Goal: Task Accomplishment & Management: Manage account settings

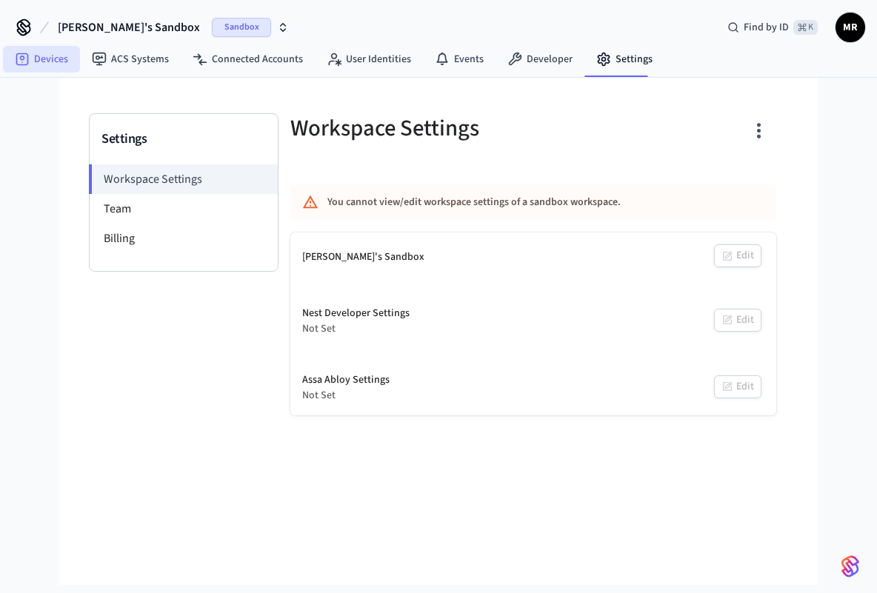
click at [53, 56] on link "Devices" at bounding box center [41, 59] width 77 height 27
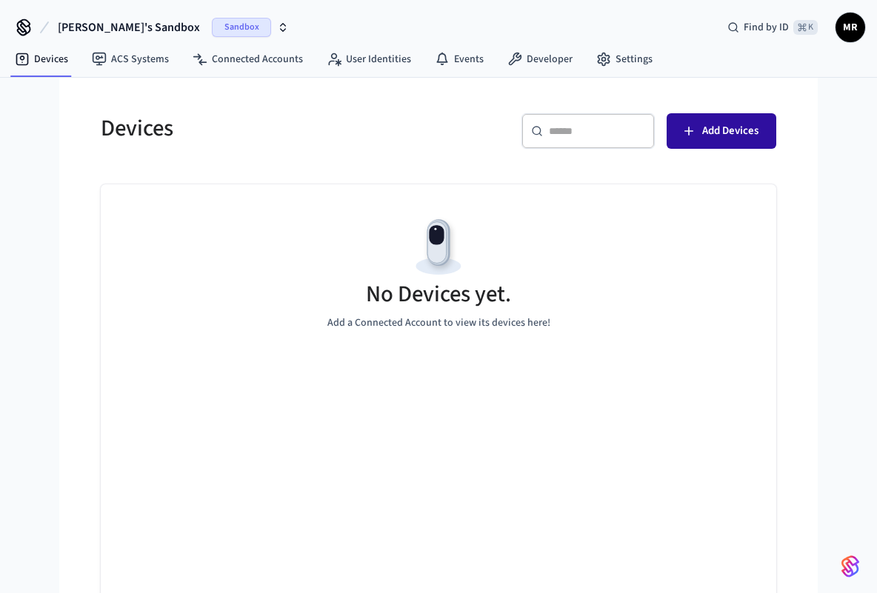
click at [704, 135] on span "Add Devices" at bounding box center [730, 130] width 56 height 19
click at [234, 30] on button "Mario's Sandbox Sandbox" at bounding box center [173, 27] width 240 height 31
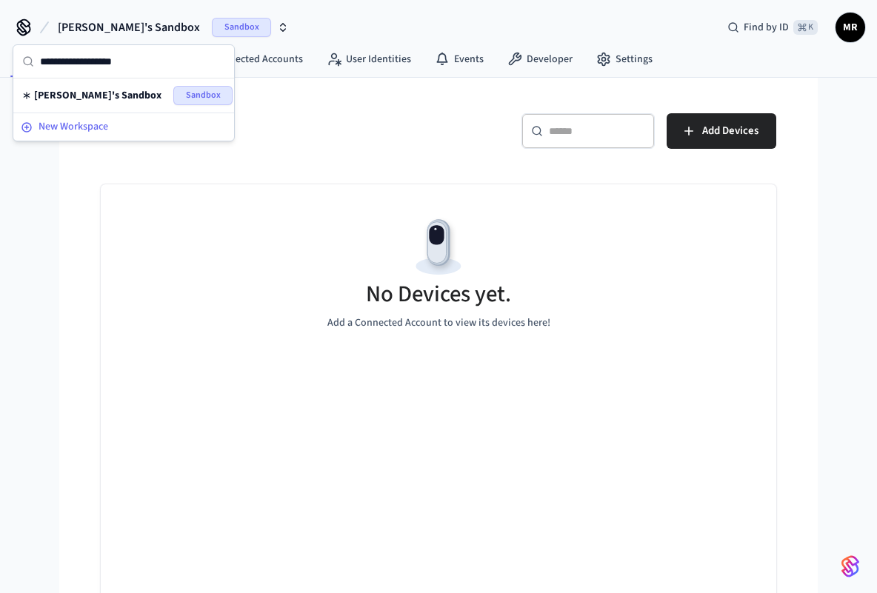
click at [83, 125] on span "New Workspace" at bounding box center [74, 127] width 70 height 16
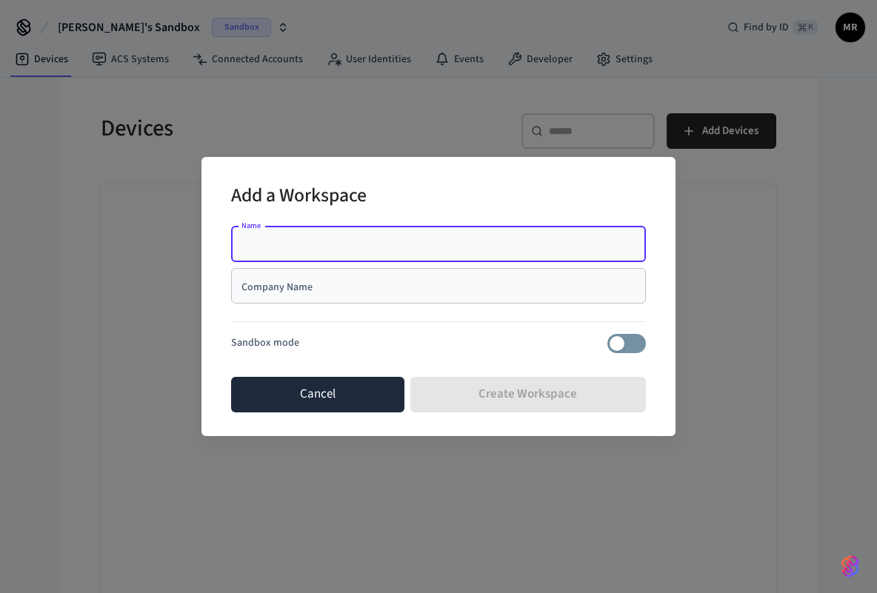
click at [362, 398] on button "Cancel" at bounding box center [317, 395] width 173 height 36
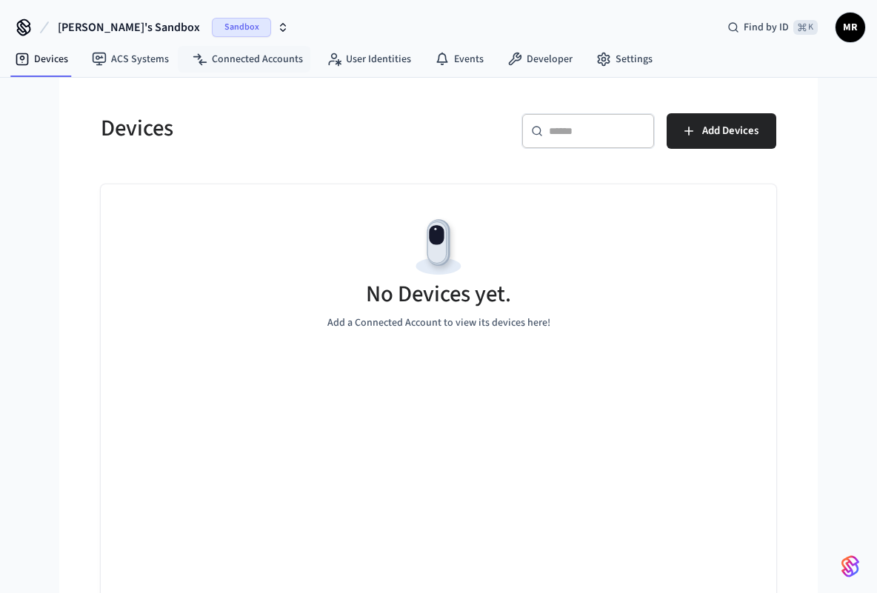
click at [212, 33] on span "Sandbox" at bounding box center [241, 27] width 59 height 19
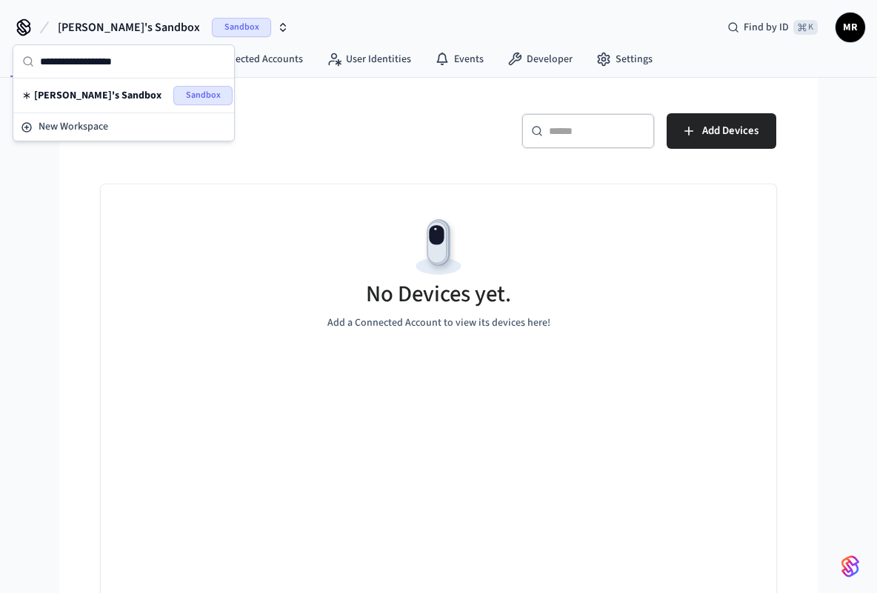
click at [189, 99] on span "Sandbox" at bounding box center [202, 95] width 59 height 19
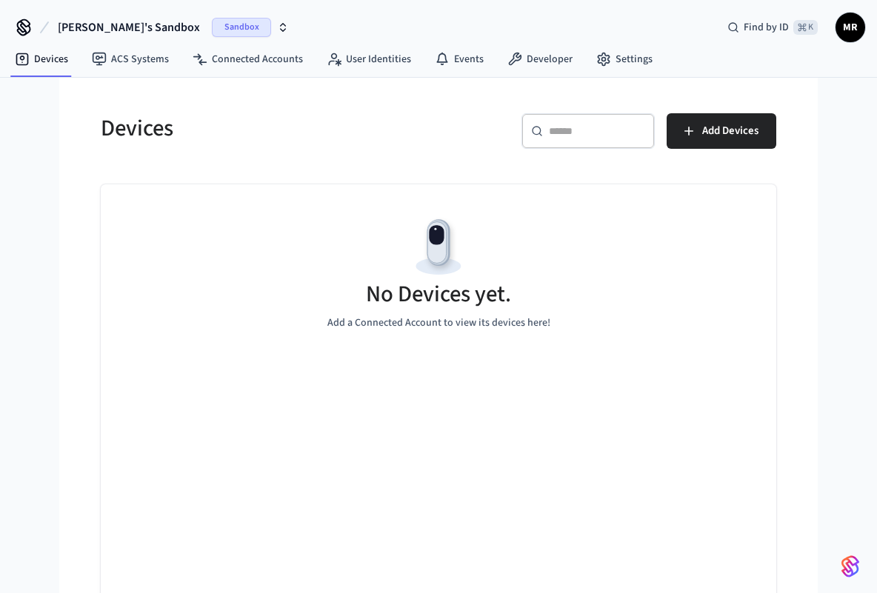
click at [845, 30] on span "MR" at bounding box center [850, 27] width 27 height 27
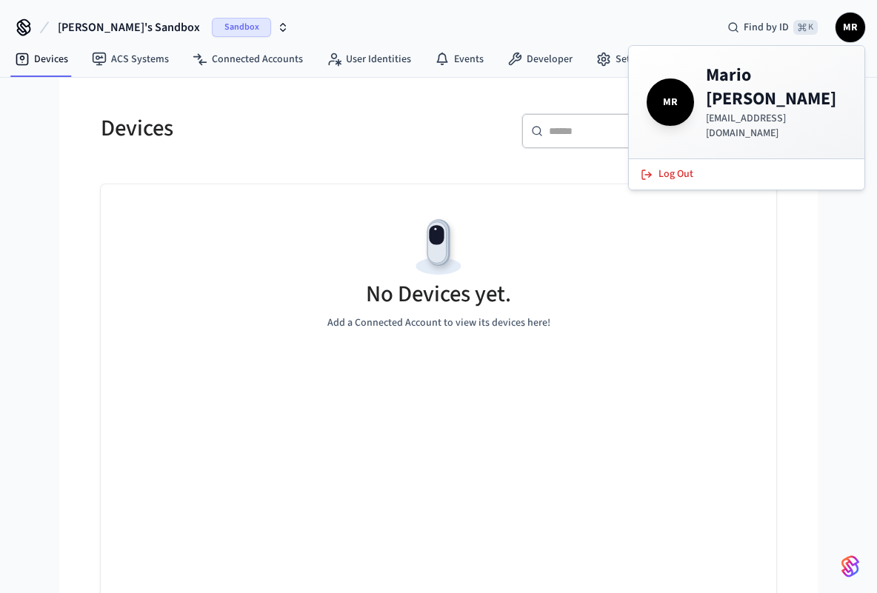
click at [845, 30] on span "MR" at bounding box center [850, 27] width 27 height 27
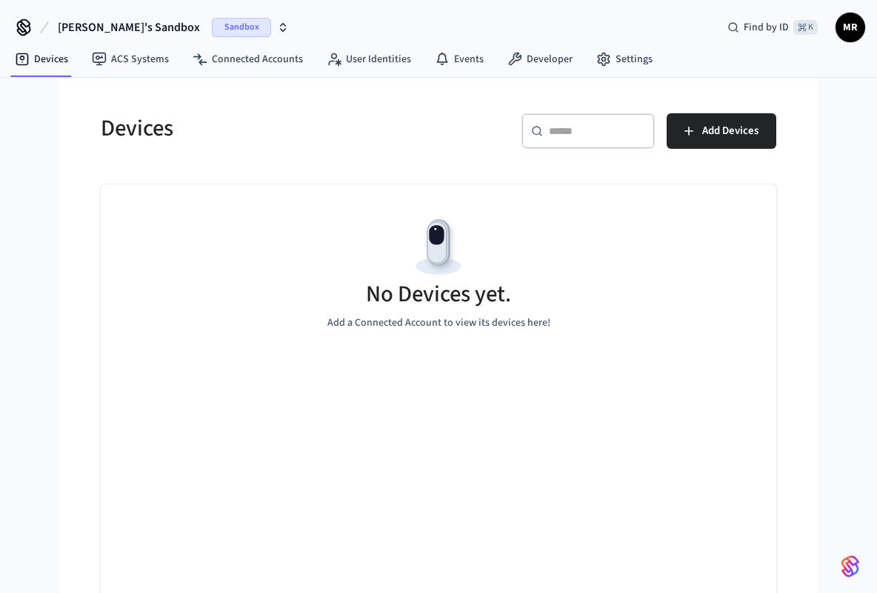
click at [845, 30] on span "MR" at bounding box center [850, 27] width 27 height 27
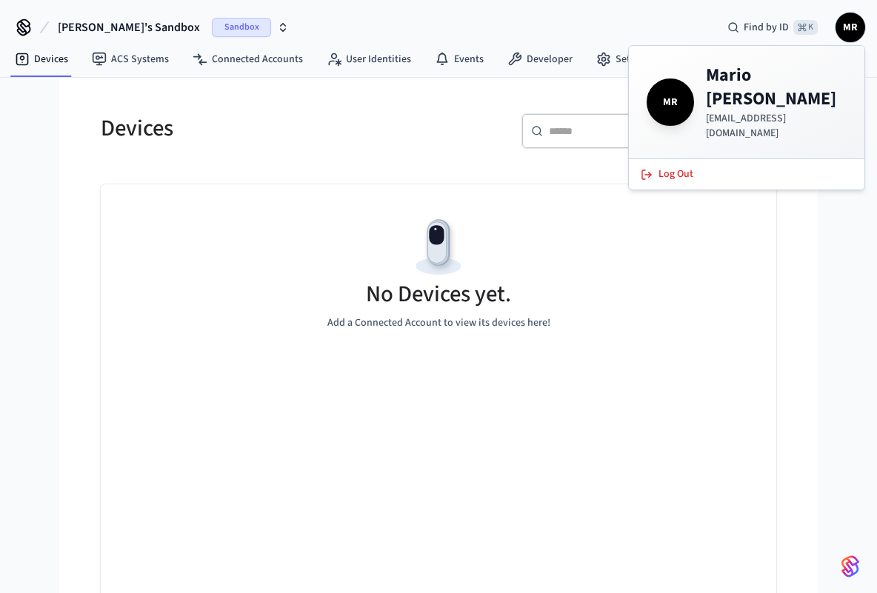
click at [530, 24] on div "Mario's Sandbox Sandbox Find by ID ⌘ K MR" at bounding box center [438, 21] width 877 height 43
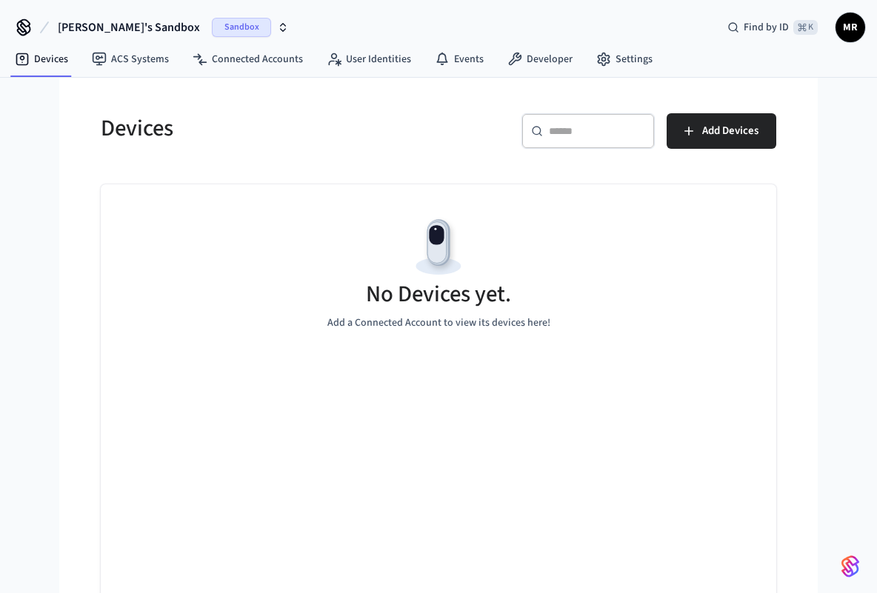
click at [212, 33] on span "Sandbox" at bounding box center [241, 27] width 59 height 19
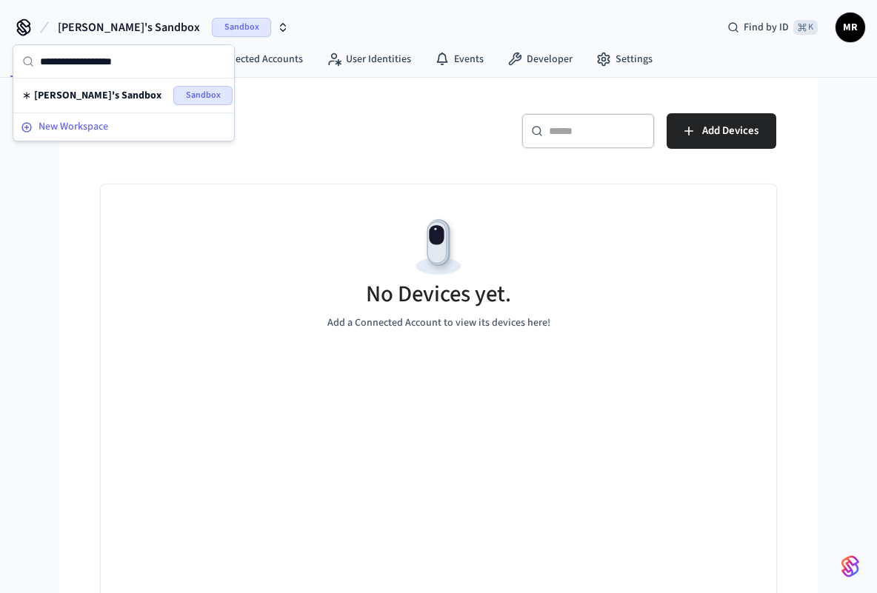
click at [110, 124] on div "New Workspace" at bounding box center [124, 127] width 206 height 16
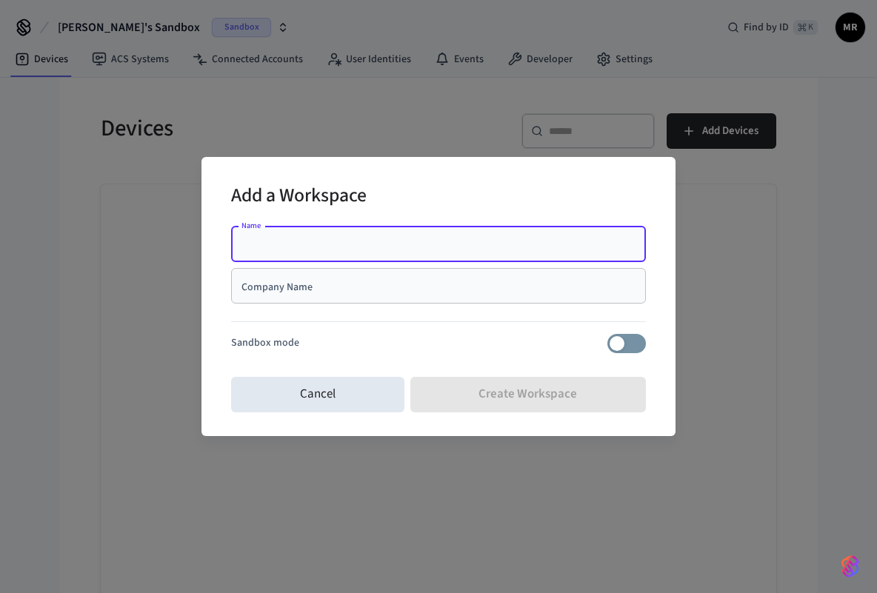
click at [318, 276] on div "Company Name" at bounding box center [438, 286] width 415 height 36
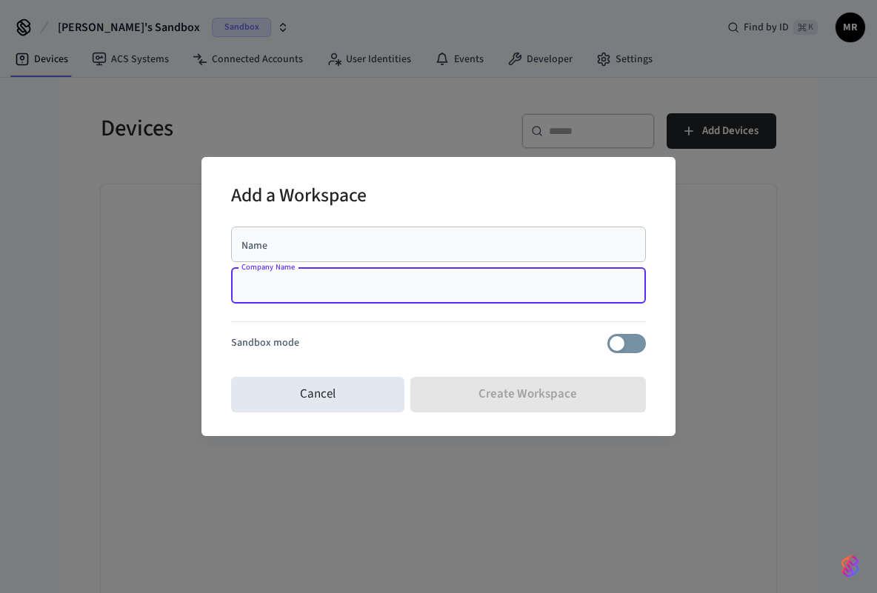
click at [318, 276] on div "Company Name" at bounding box center [438, 286] width 415 height 36
click at [298, 250] on input "Name" at bounding box center [438, 244] width 397 height 15
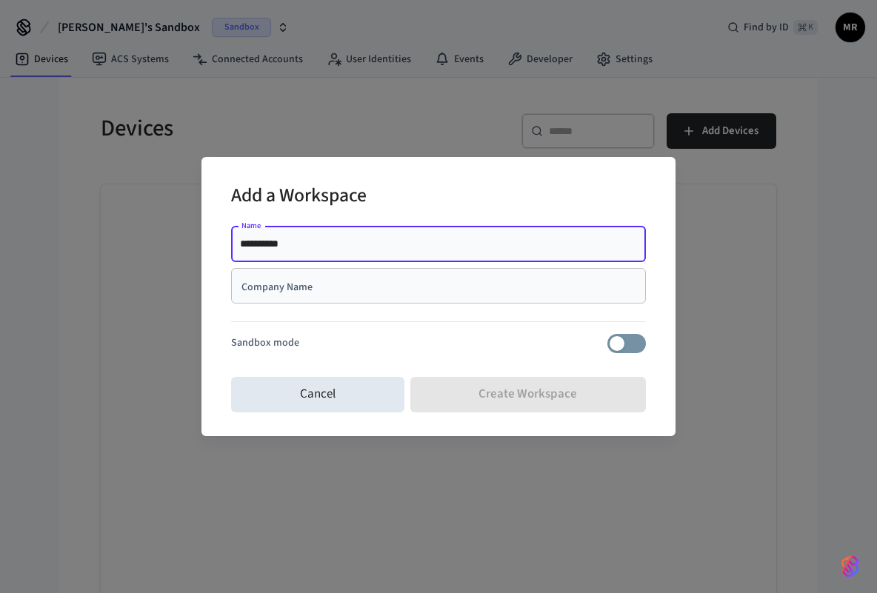
type input "**********"
click at [272, 293] on div "Company Name" at bounding box center [438, 286] width 415 height 36
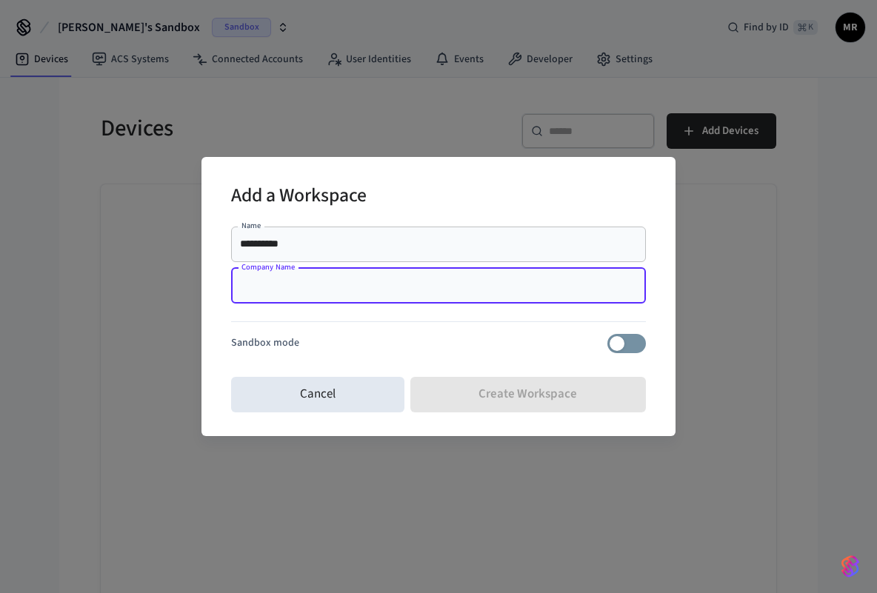
click at [272, 293] on div "Company Name" at bounding box center [438, 286] width 415 height 36
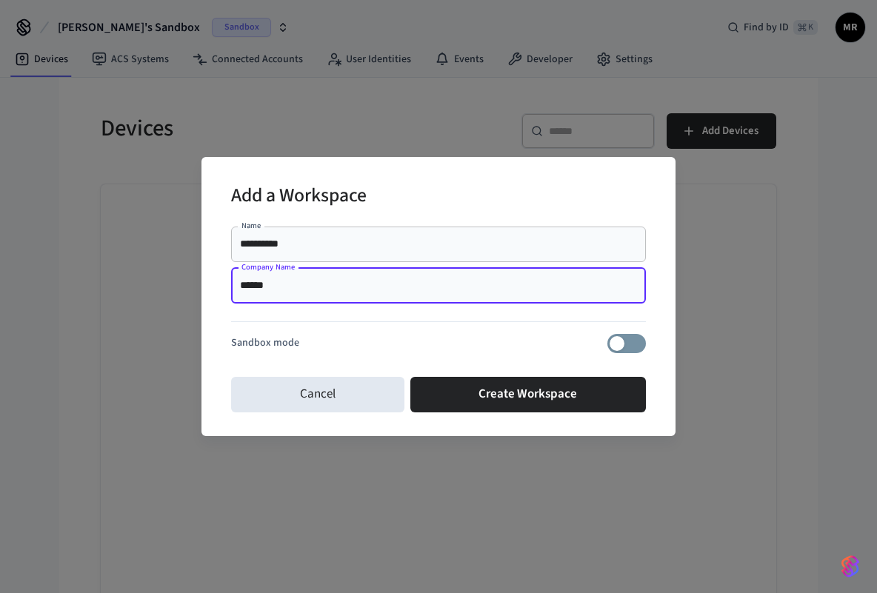
type input "******"
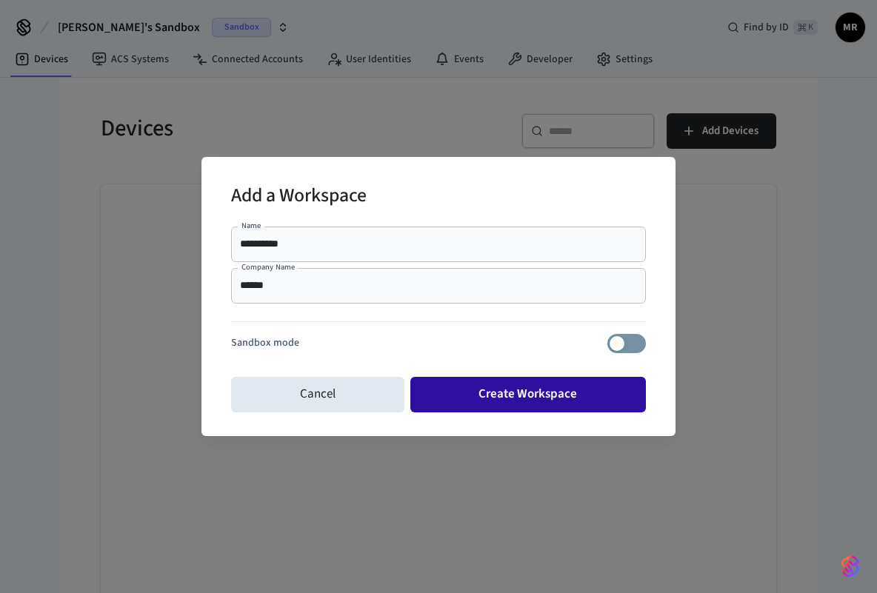
click at [493, 391] on button "Create Workspace" at bounding box center [528, 395] width 236 height 36
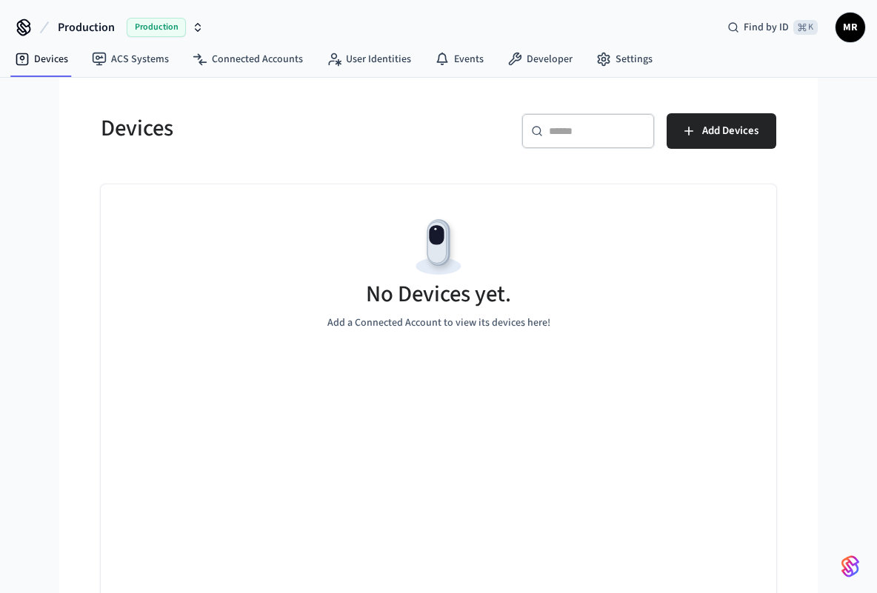
click at [197, 22] on icon "button" at bounding box center [198, 27] width 12 height 12
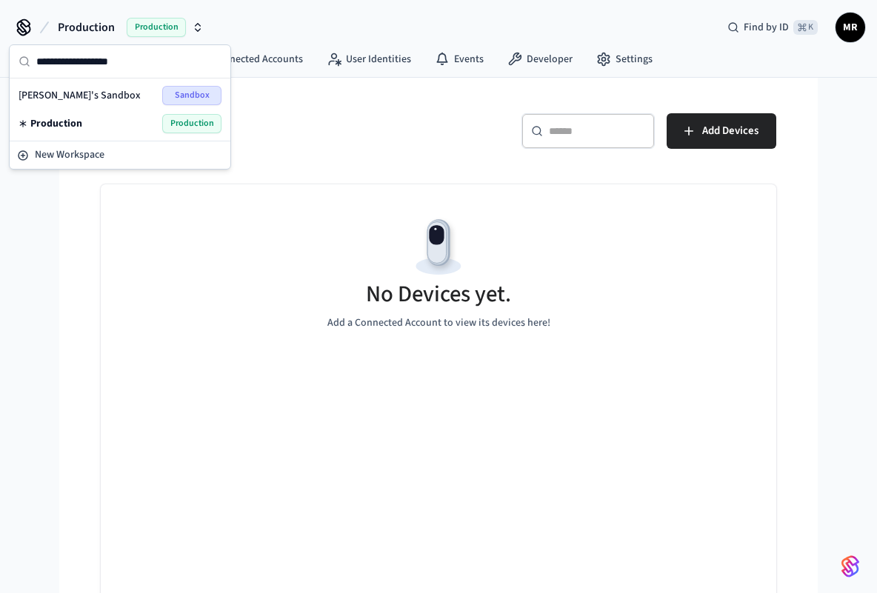
click at [90, 31] on span "Production" at bounding box center [86, 28] width 57 height 18
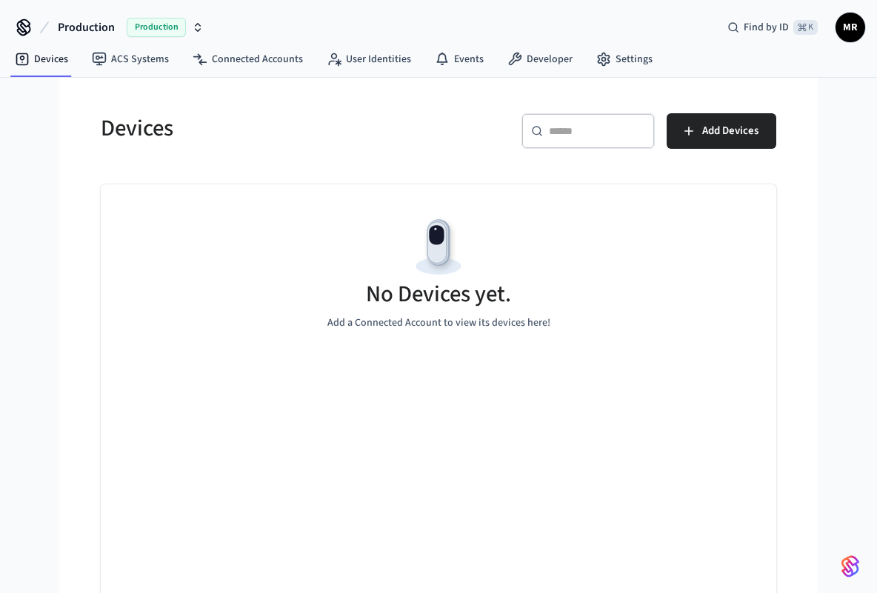
click at [90, 31] on span "Production" at bounding box center [86, 28] width 57 height 18
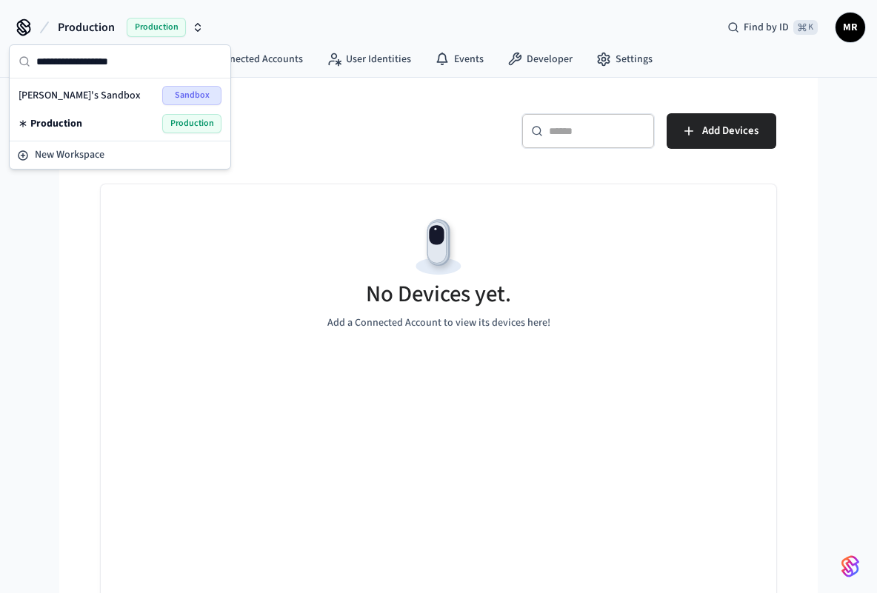
click at [321, 127] on h5 "Devices" at bounding box center [265, 128] width 329 height 30
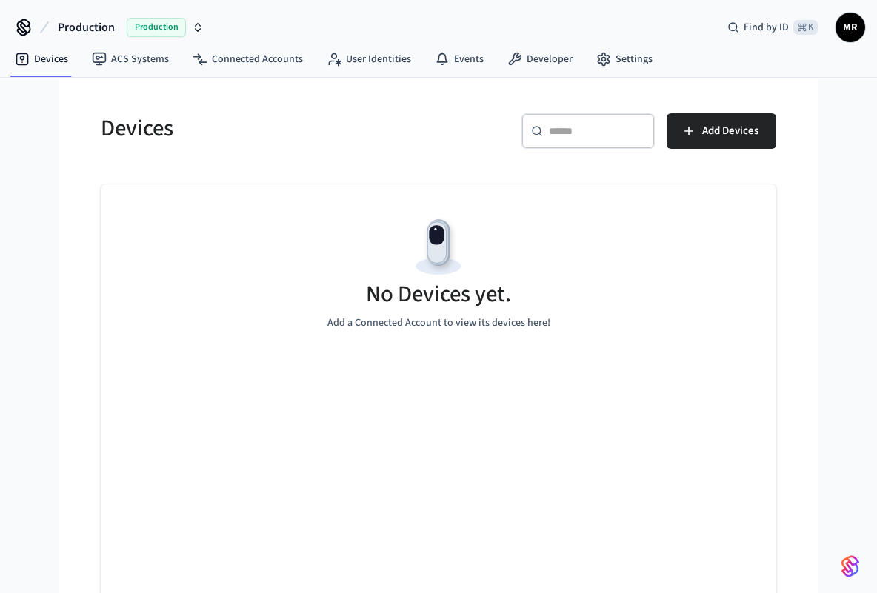
click at [128, 22] on span "Production" at bounding box center [156, 27] width 59 height 19
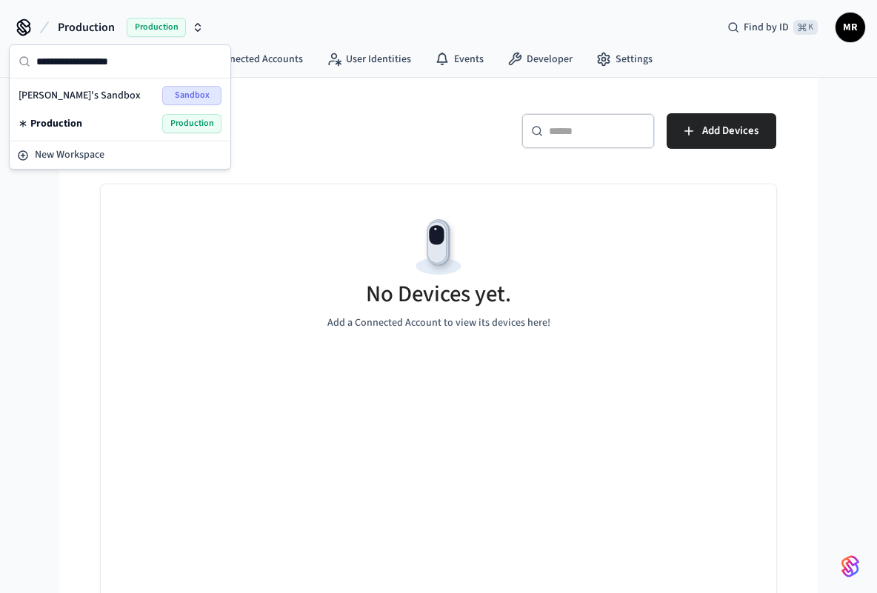
click at [355, 170] on div "Devices ​ ​ Add Devices No Devices yet. Add a Connected Account to view its dev…" at bounding box center [438, 348] width 699 height 504
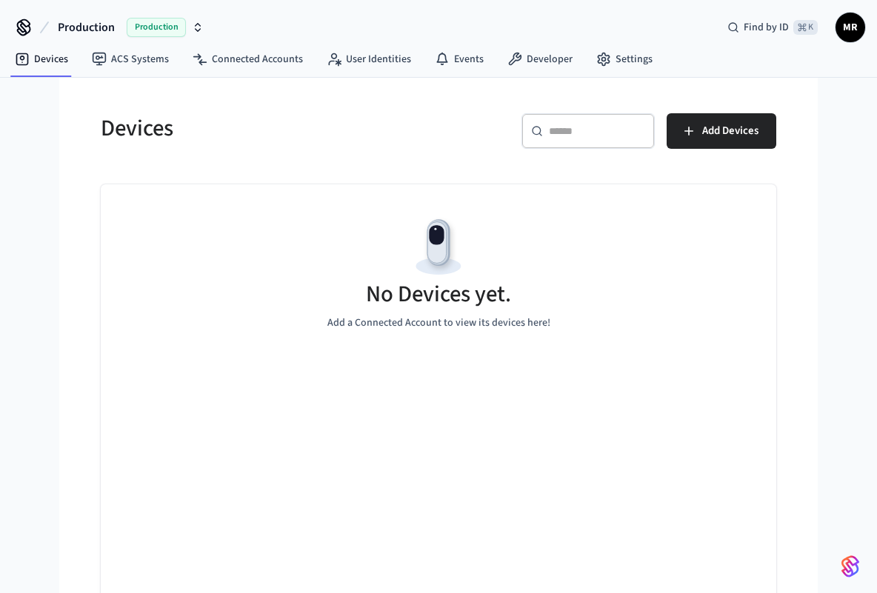
click at [197, 14] on button "Production Production" at bounding box center [130, 27] width 155 height 31
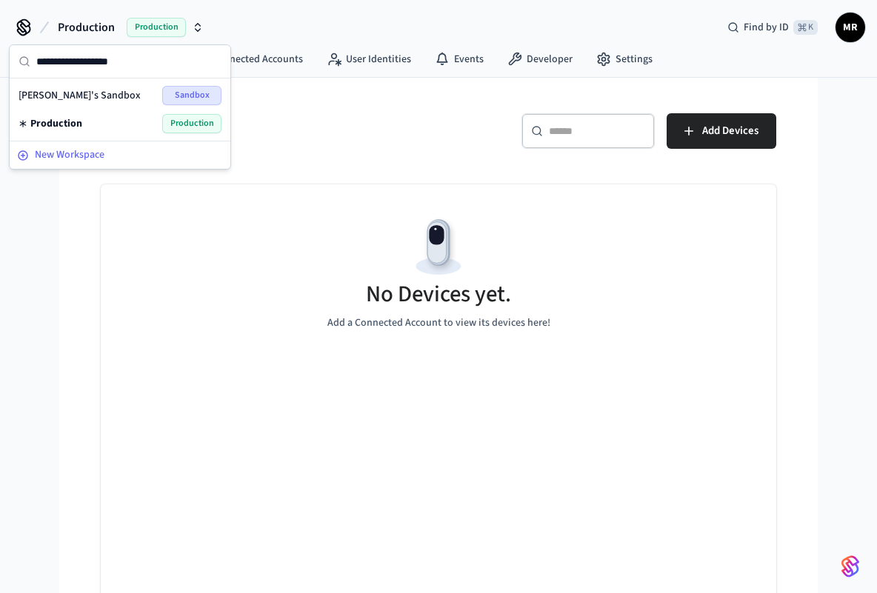
click at [115, 153] on div "New Workspace" at bounding box center [120, 155] width 206 height 16
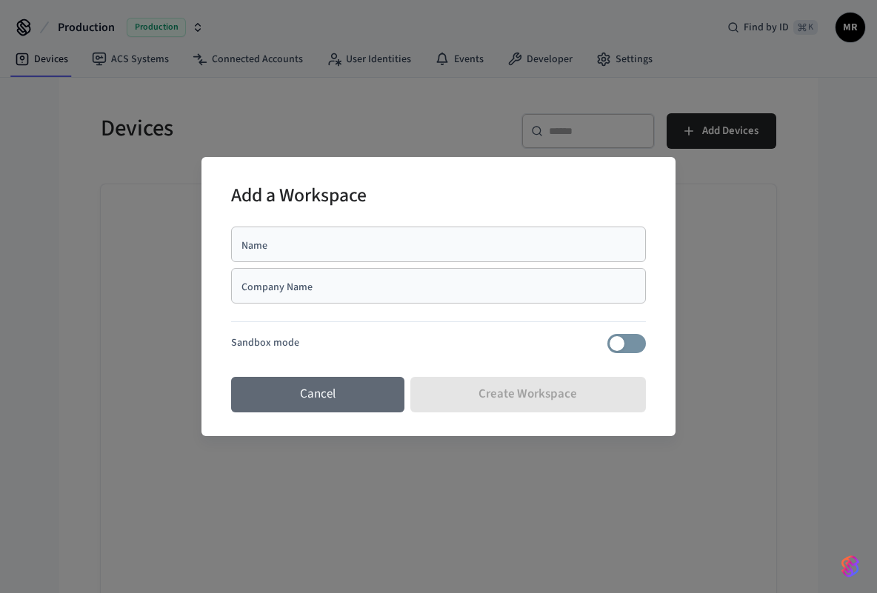
click at [350, 391] on button "Cancel" at bounding box center [317, 395] width 173 height 36
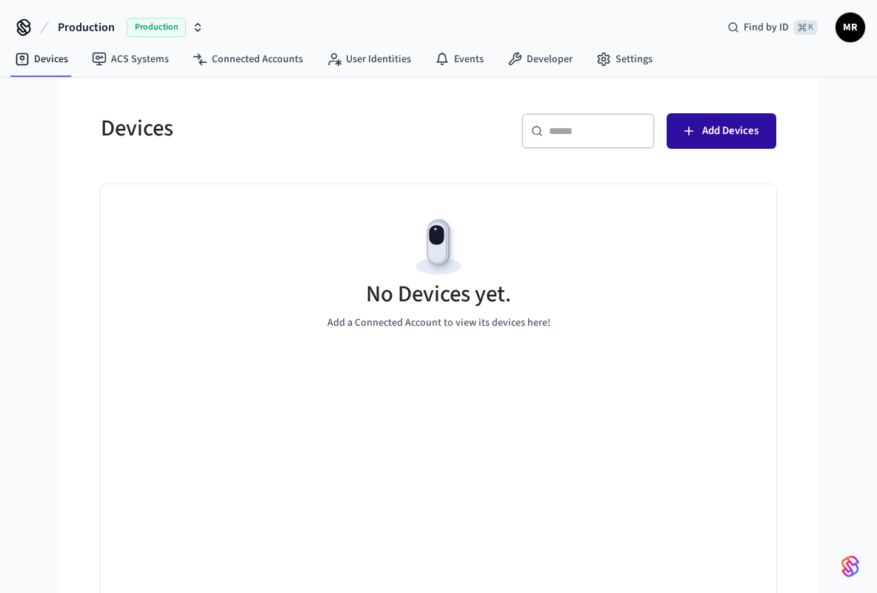
click at [723, 137] on span "Add Devices" at bounding box center [730, 130] width 56 height 19
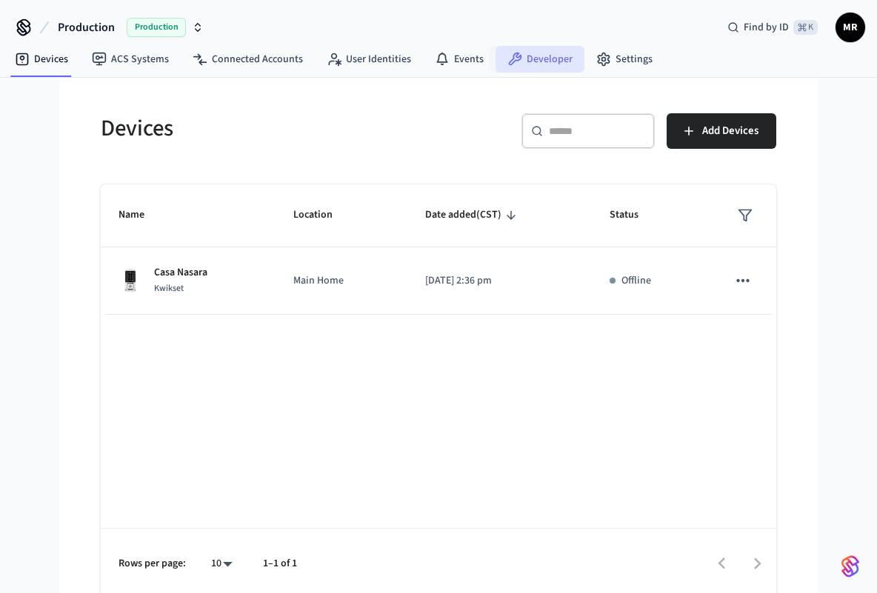
click at [535, 64] on link "Developer" at bounding box center [539, 59] width 89 height 27
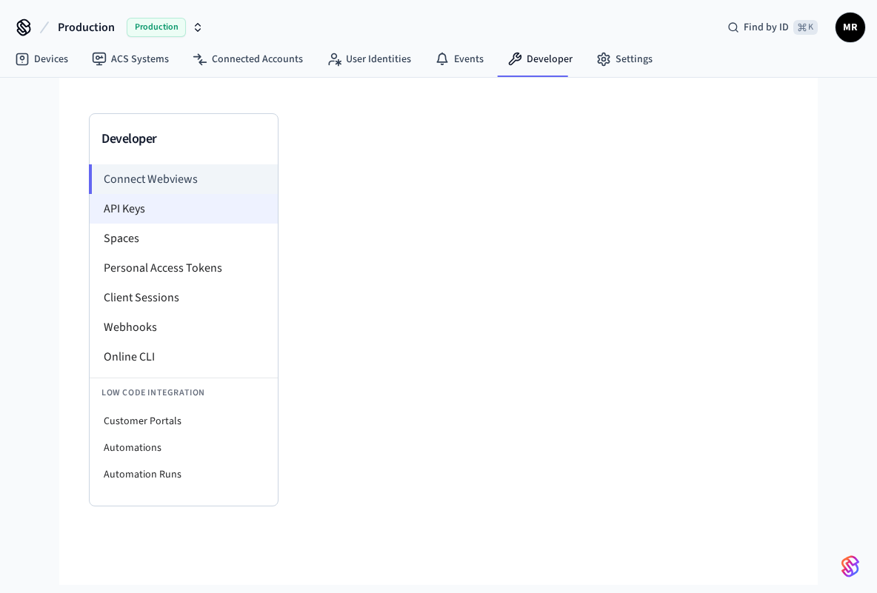
click at [164, 203] on li "API Keys" at bounding box center [184, 209] width 188 height 30
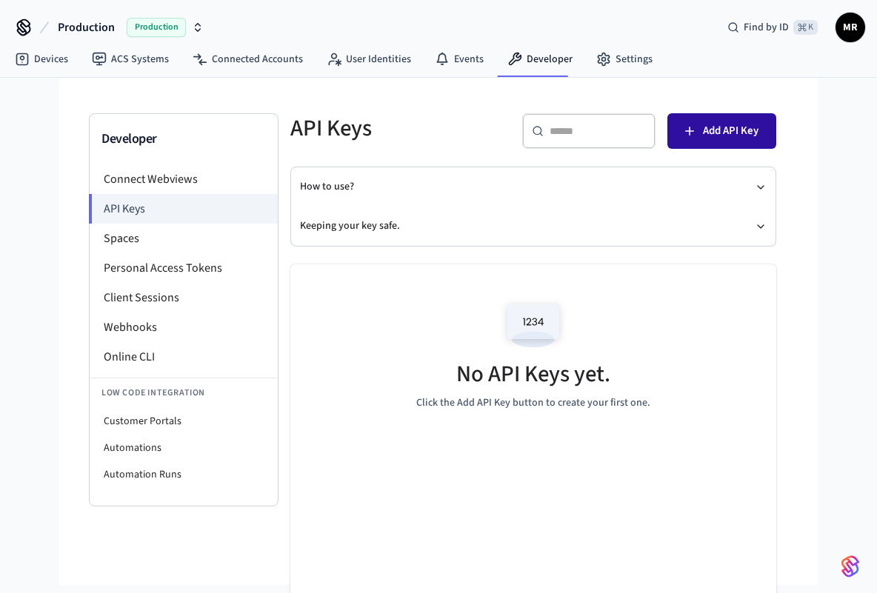
click at [718, 124] on span "Add API Key" at bounding box center [731, 130] width 56 height 19
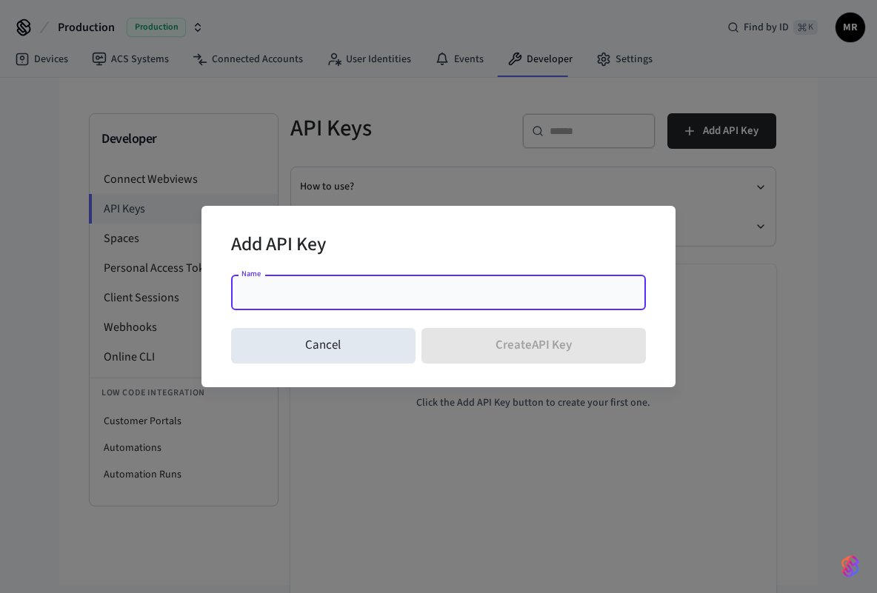
click at [307, 292] on input "Name" at bounding box center [438, 292] width 397 height 15
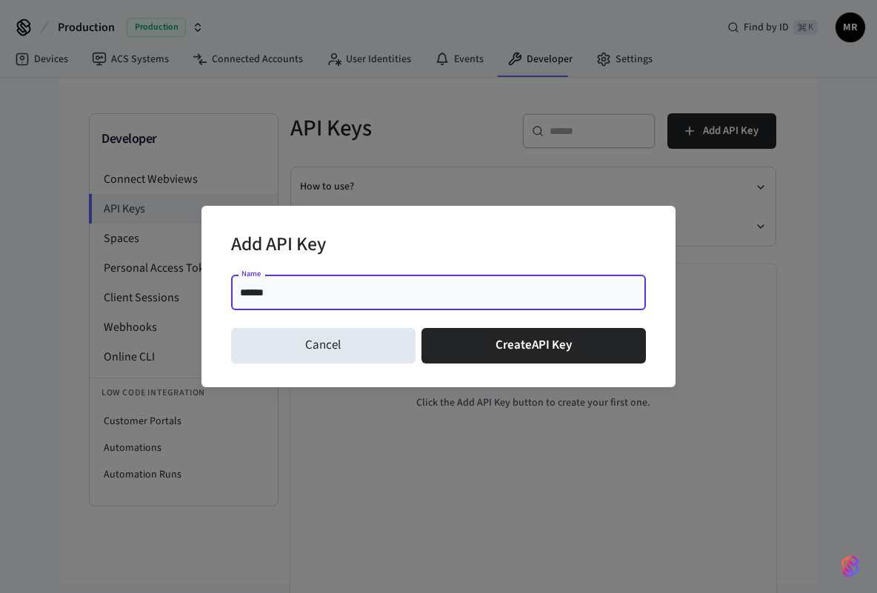
type input "******"
click at [392, 249] on div "Add API Key" at bounding box center [438, 246] width 415 height 45
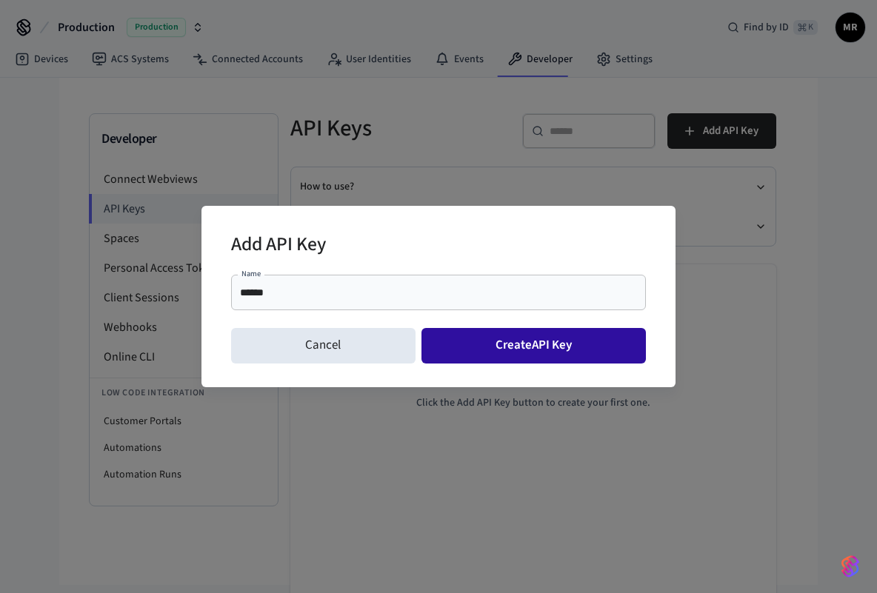
click at [491, 345] on button "Create API Key" at bounding box center [533, 346] width 225 height 36
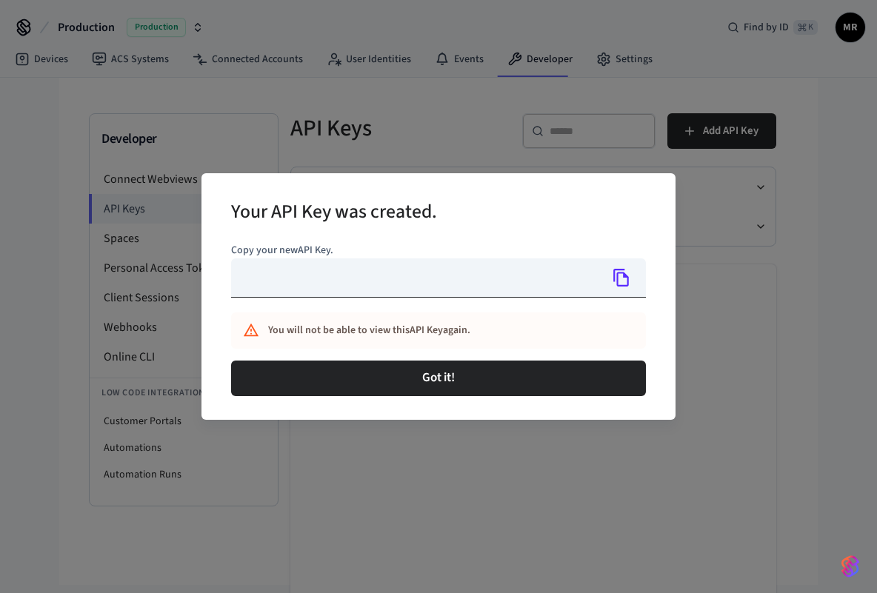
type input "**********"
click at [622, 277] on icon "Copy" at bounding box center [621, 277] width 19 height 19
click at [622, 277] on icon "Copied!" at bounding box center [621, 277] width 19 height 19
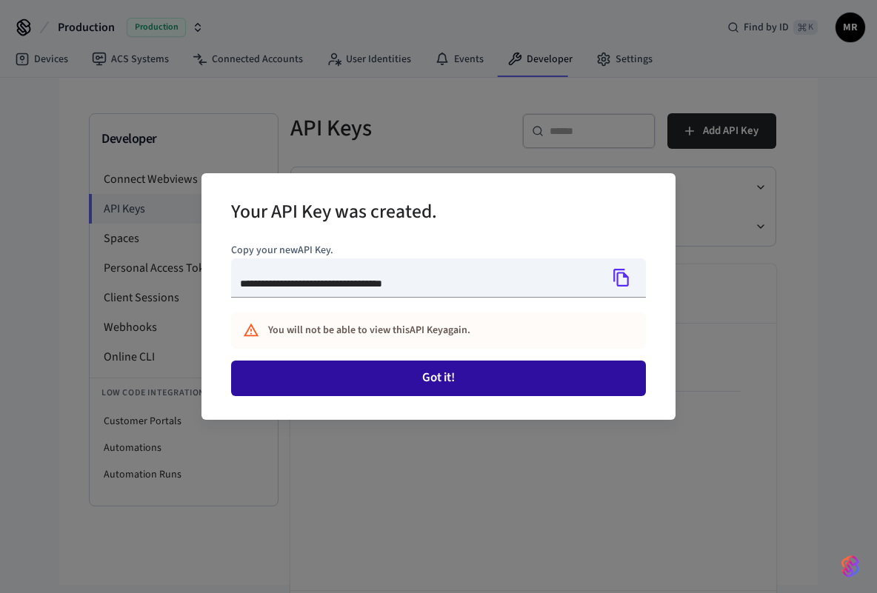
click at [468, 382] on button "Got it!" at bounding box center [438, 379] width 415 height 36
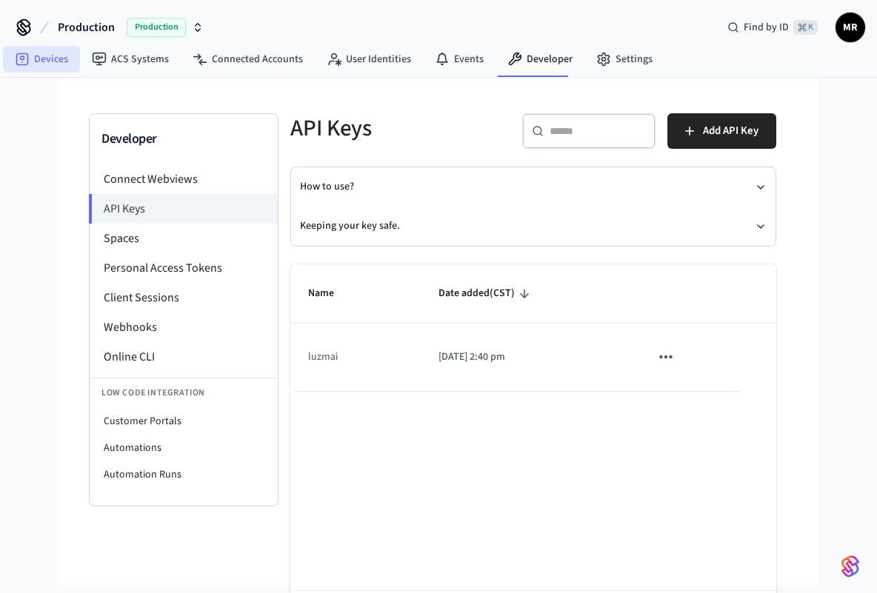
click at [47, 61] on link "Devices" at bounding box center [41, 59] width 77 height 27
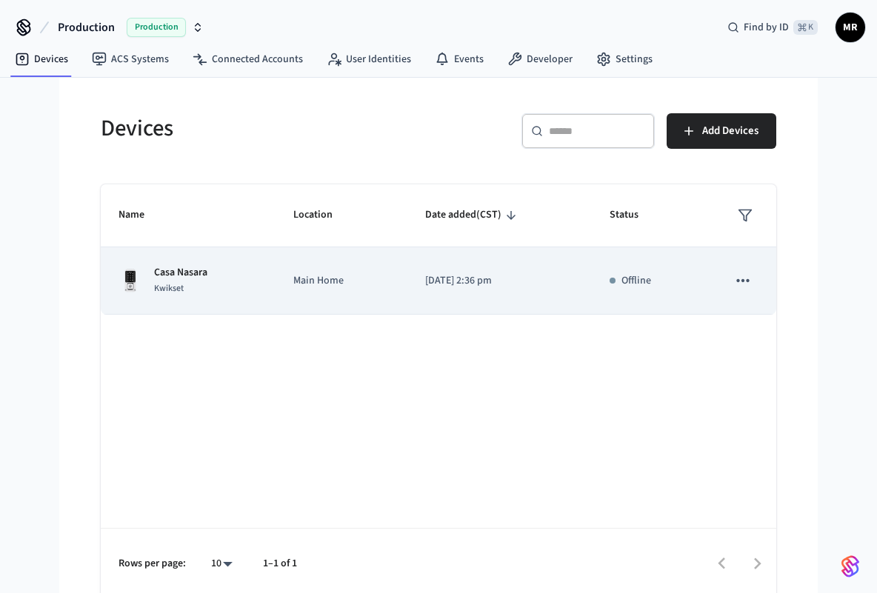
click at [738, 283] on icon "sticky table" at bounding box center [742, 280] width 19 height 19
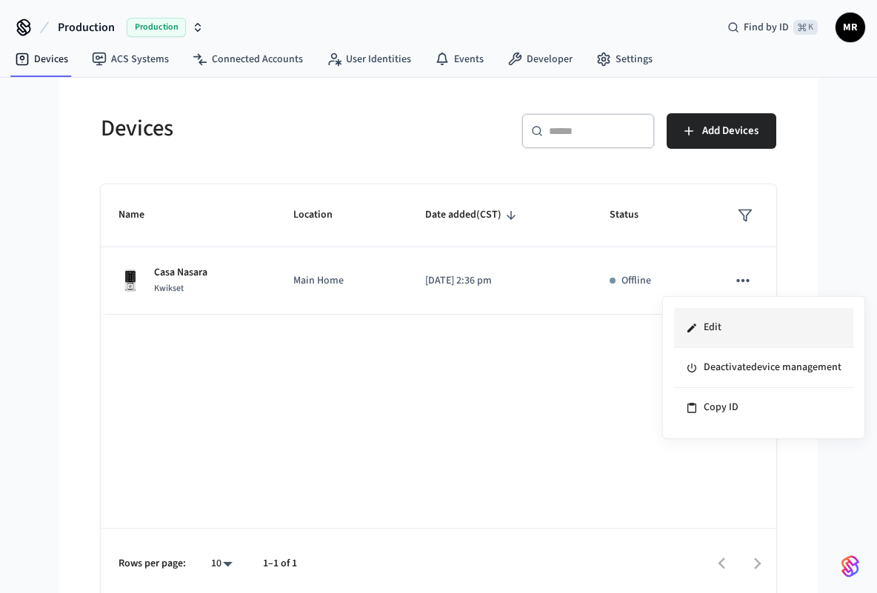
click at [725, 332] on li "Edit" at bounding box center [763, 328] width 179 height 40
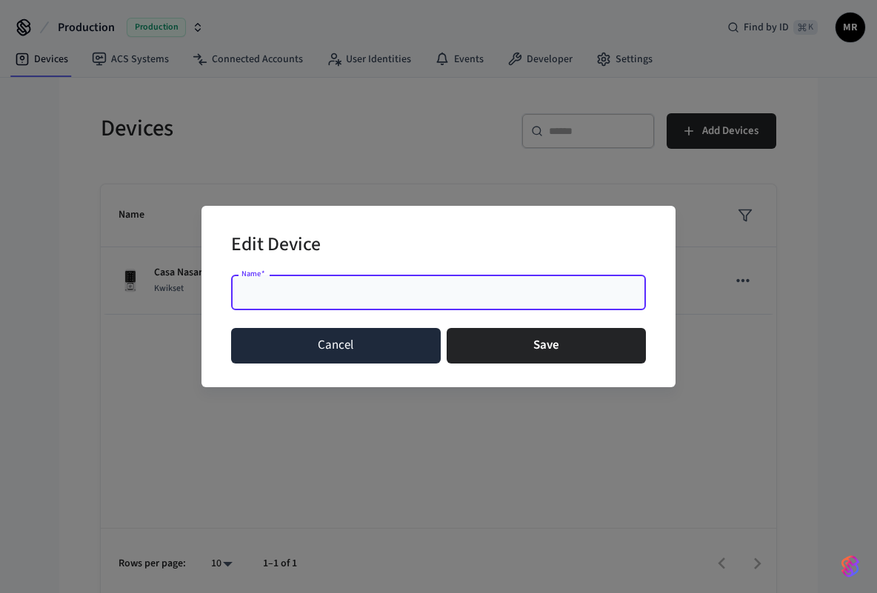
click at [412, 353] on button "Cancel" at bounding box center [336, 346] width 210 height 36
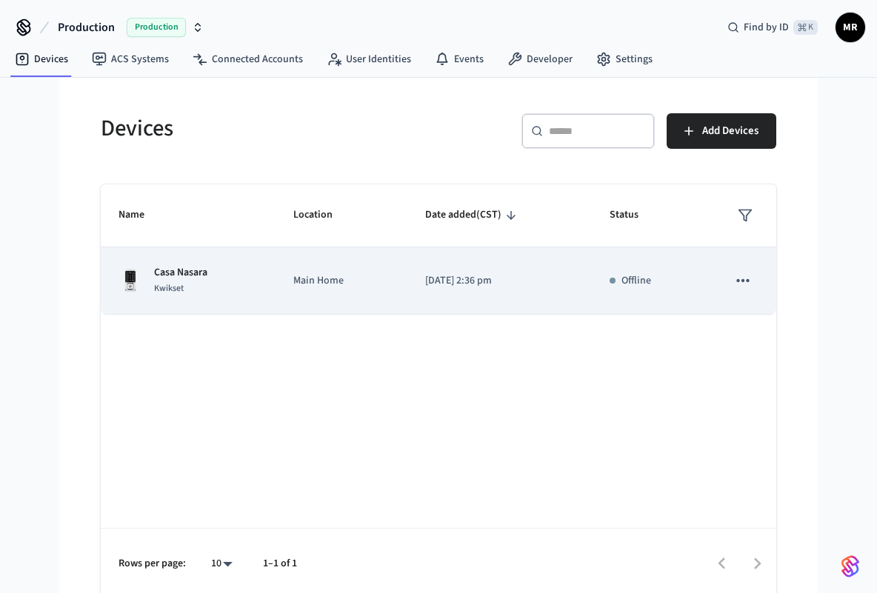
click at [434, 284] on p "[DATE] 2:36 pm" at bounding box center [499, 281] width 149 height 16
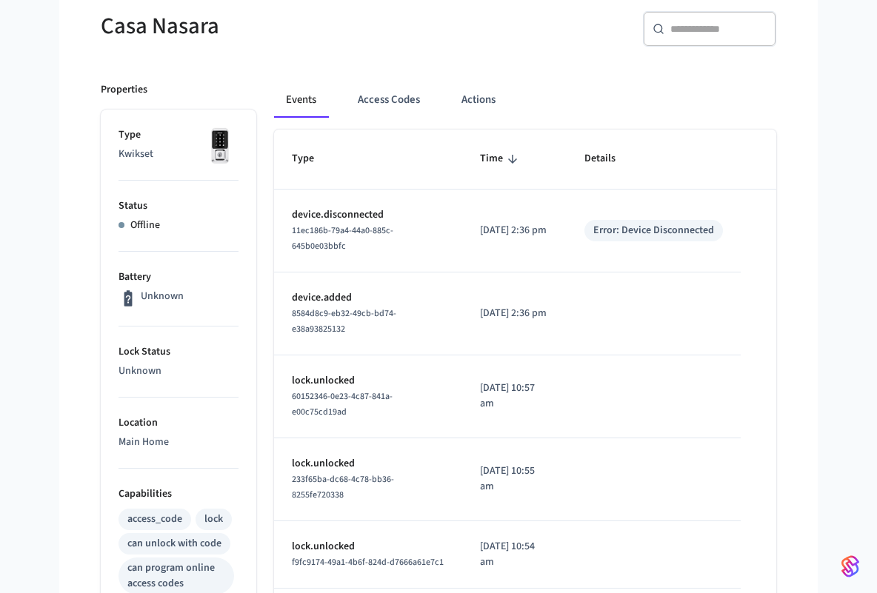
scroll to position [70, 0]
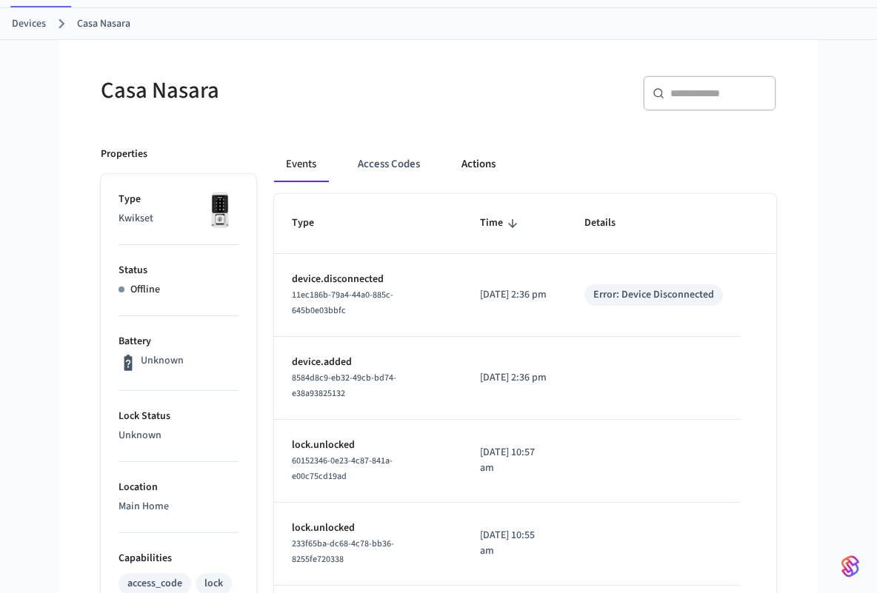
click at [450, 167] on button "Actions" at bounding box center [479, 165] width 58 height 36
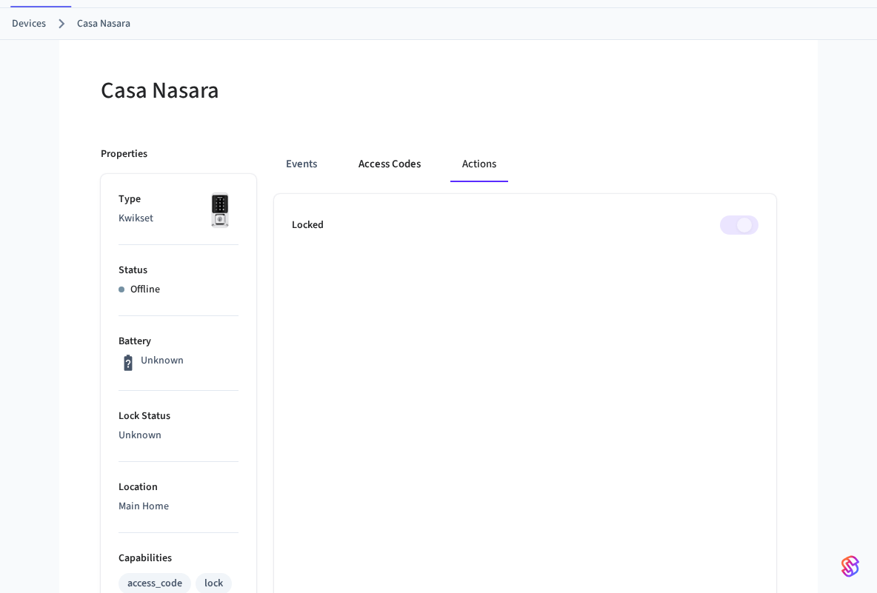
click at [401, 158] on button "Access Codes" at bounding box center [390, 165] width 86 height 36
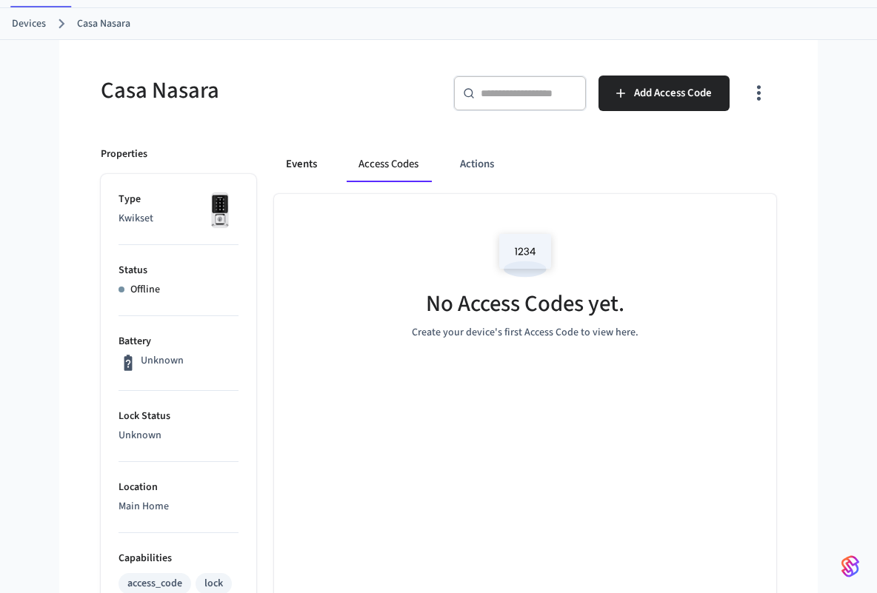
click at [314, 167] on button "Events" at bounding box center [301, 165] width 55 height 36
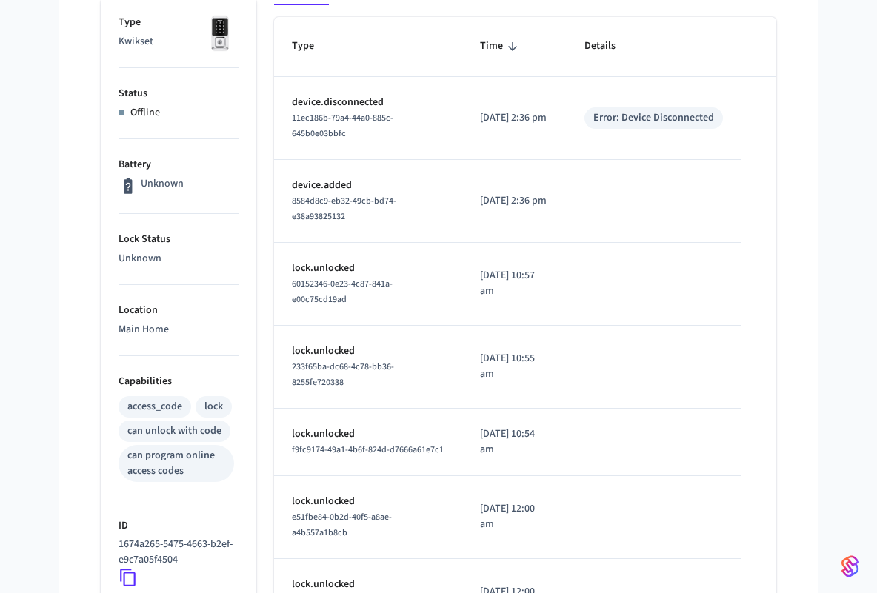
scroll to position [0, 0]
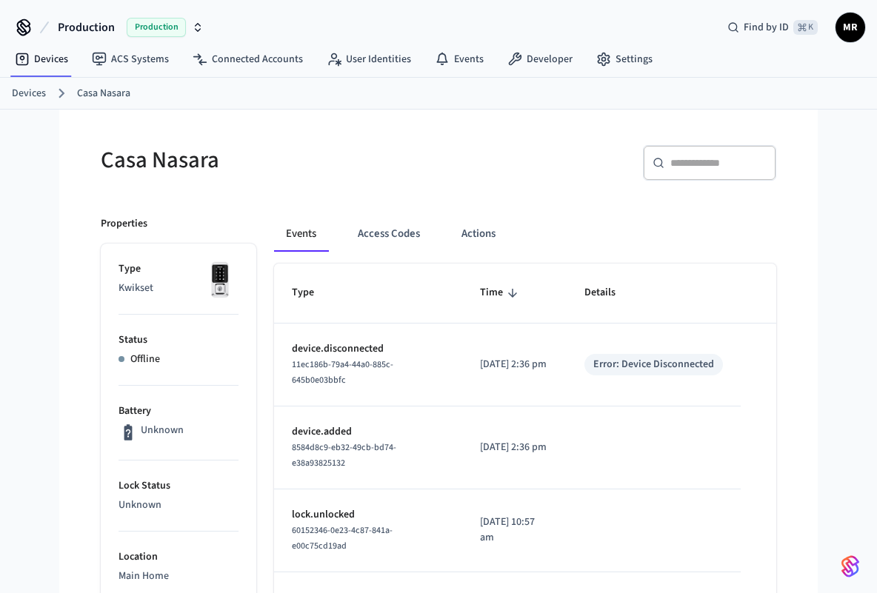
click at [26, 94] on link "Devices" at bounding box center [29, 94] width 34 height 16
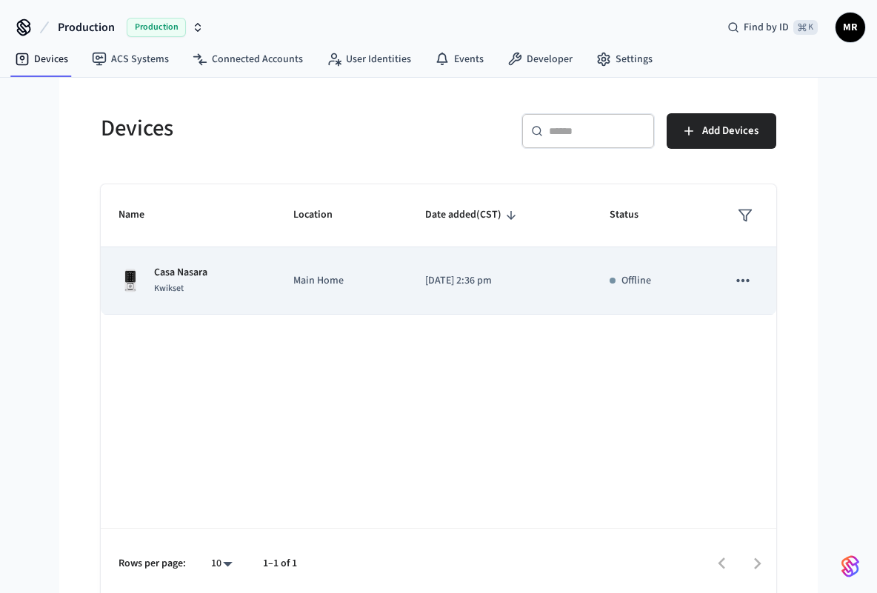
click at [745, 281] on icon "sticky table" at bounding box center [742, 280] width 19 height 19
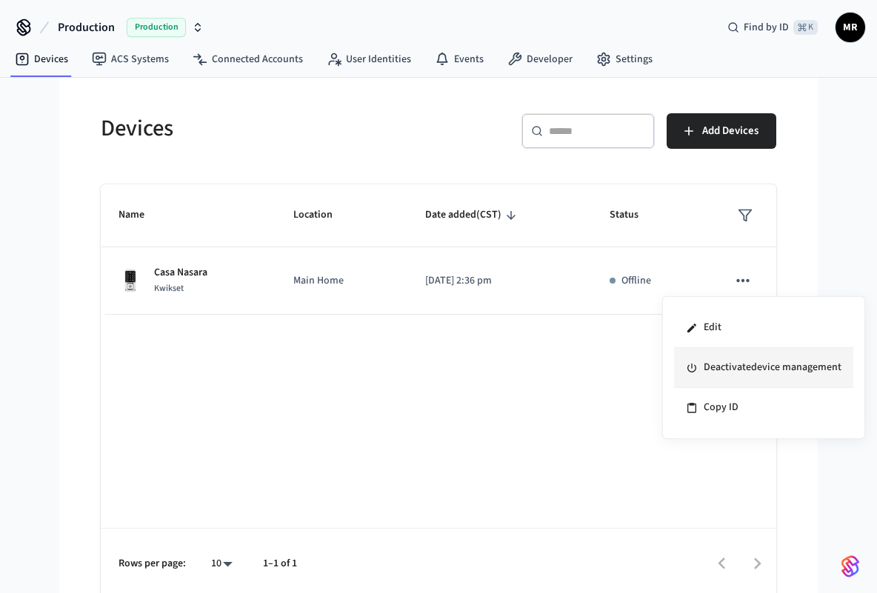
click at [728, 364] on li "Deactivate device management" at bounding box center [763, 368] width 179 height 40
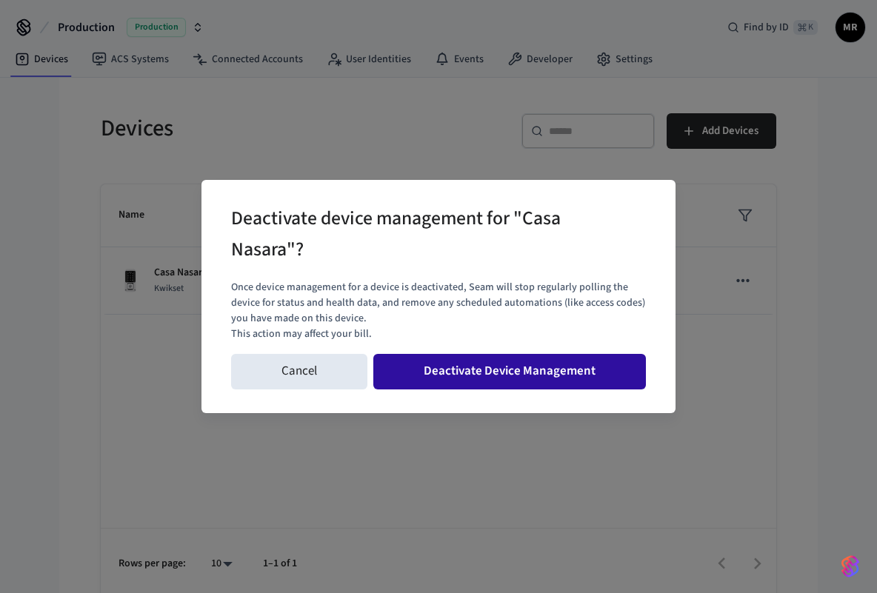
click at [433, 378] on button "Deactivate Device Management" at bounding box center [509, 372] width 273 height 36
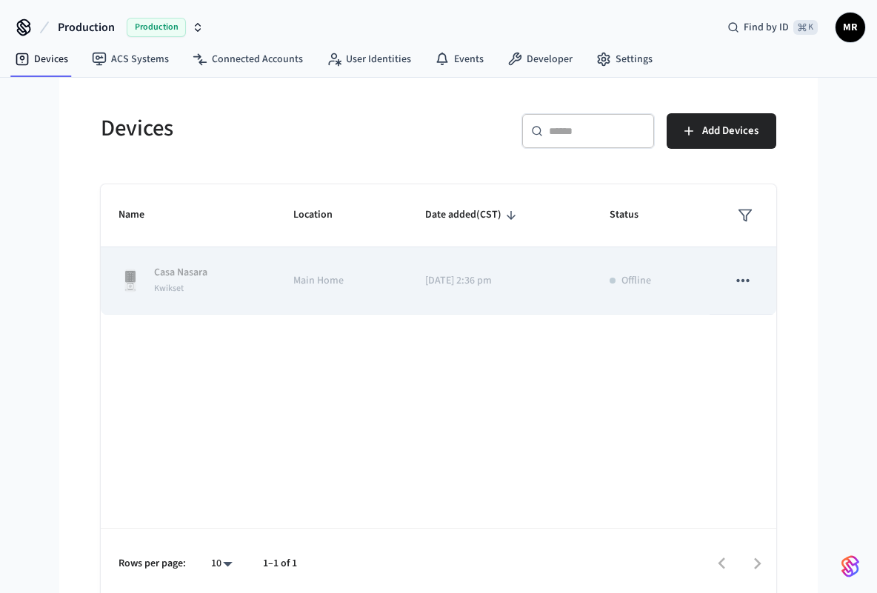
click at [743, 278] on icon "sticky table" at bounding box center [742, 280] width 19 height 19
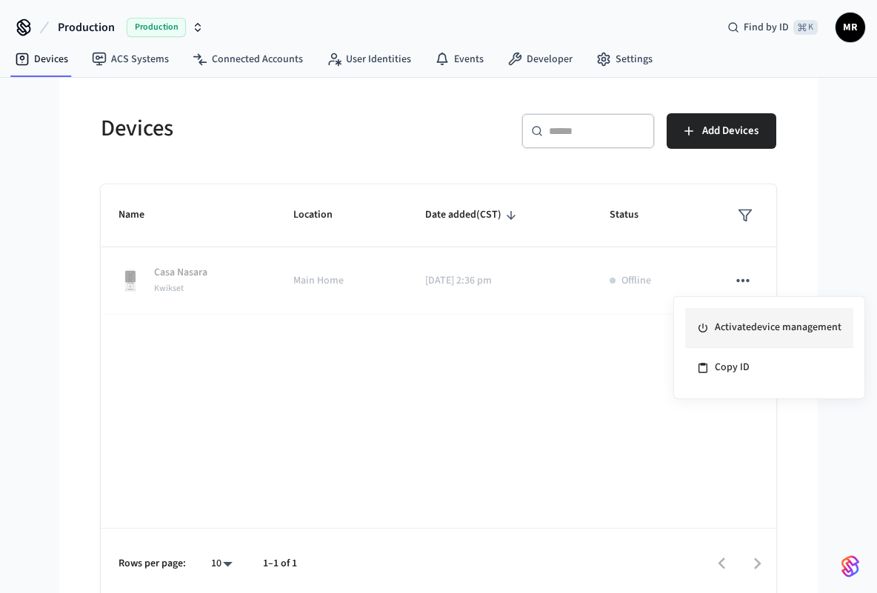
click at [742, 332] on li "Activate device management" at bounding box center [769, 328] width 168 height 40
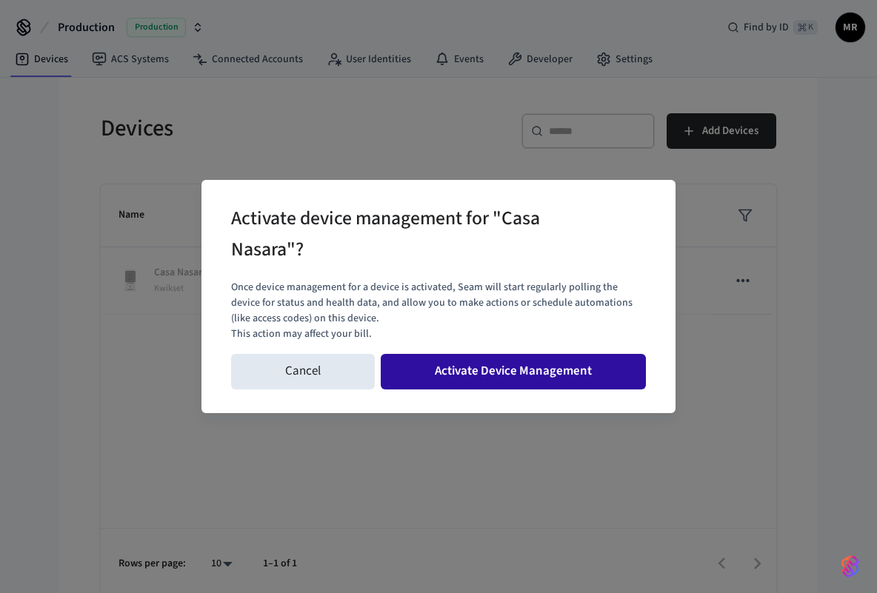
click at [511, 380] on button "Activate Device Management" at bounding box center [513, 372] width 265 height 36
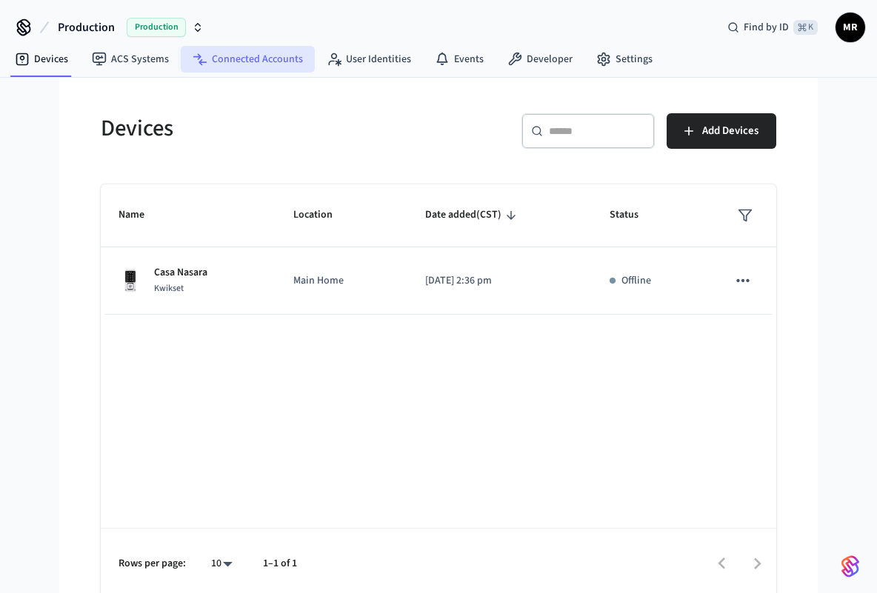
click at [256, 61] on link "Connected Accounts" at bounding box center [248, 59] width 134 height 27
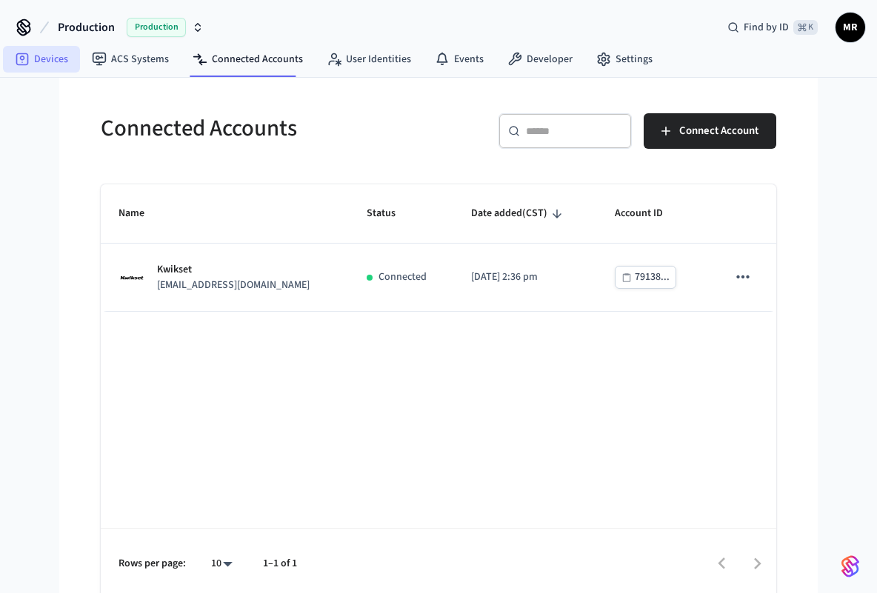
click at [31, 66] on link "Devices" at bounding box center [41, 59] width 77 height 27
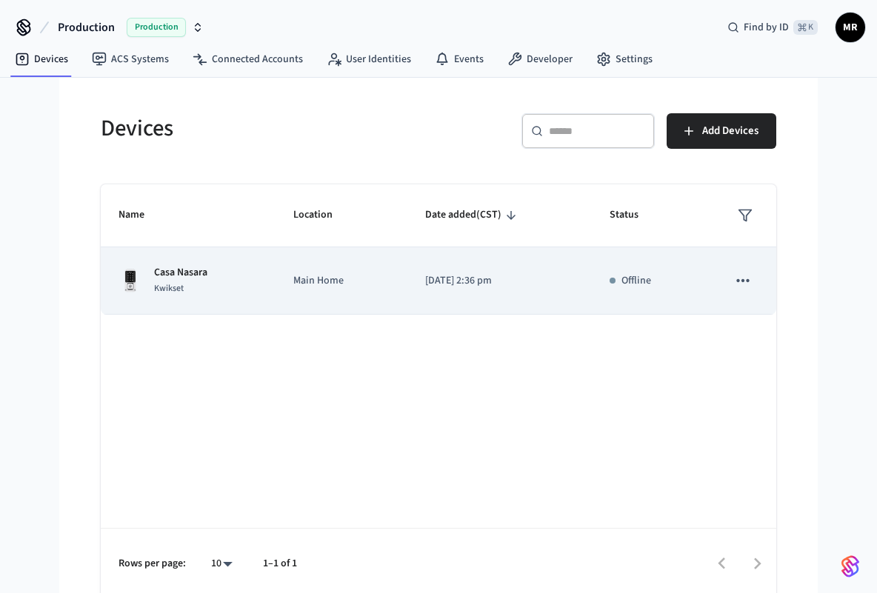
click at [747, 280] on icon "sticky table" at bounding box center [742, 280] width 13 height 3
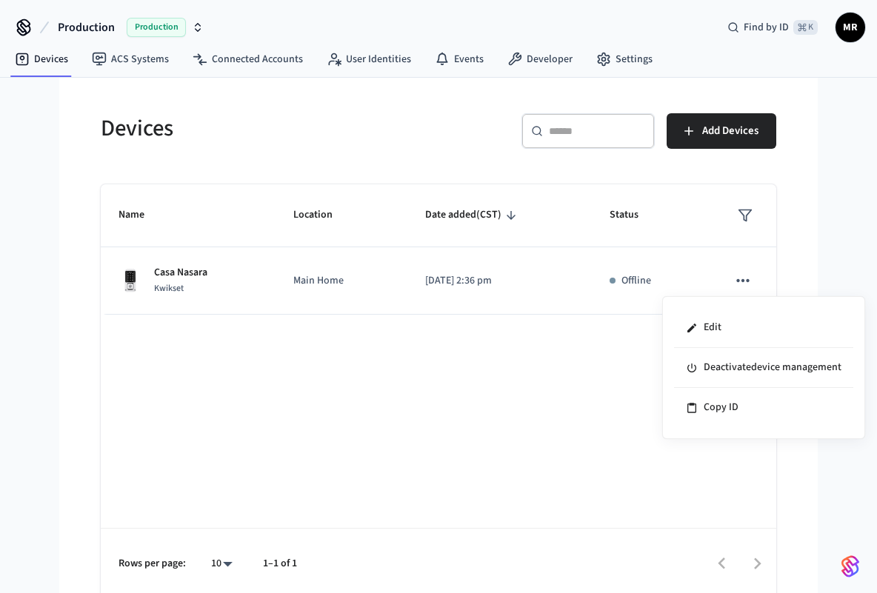
click at [489, 407] on div at bounding box center [438, 296] width 877 height 593
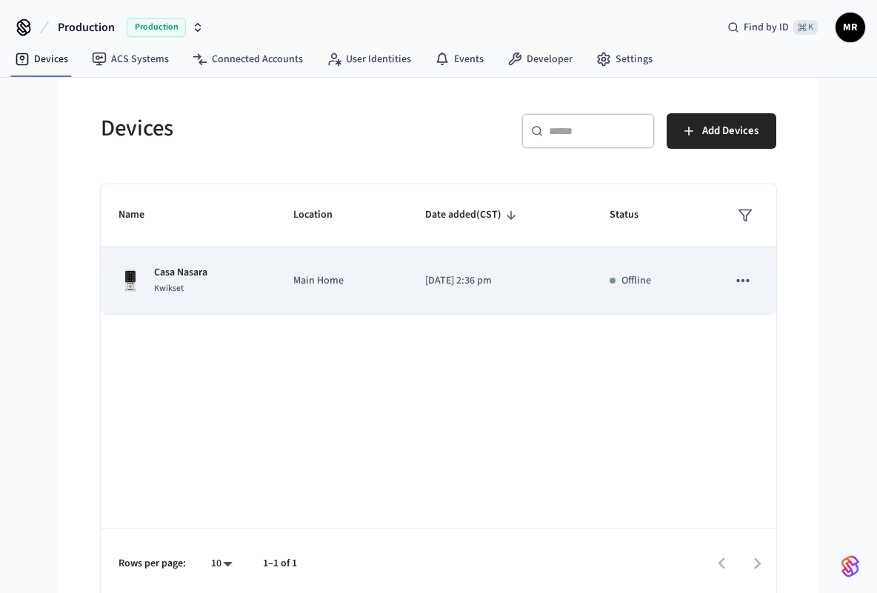
click at [386, 284] on p "Main Home" at bounding box center [341, 281] width 96 height 16
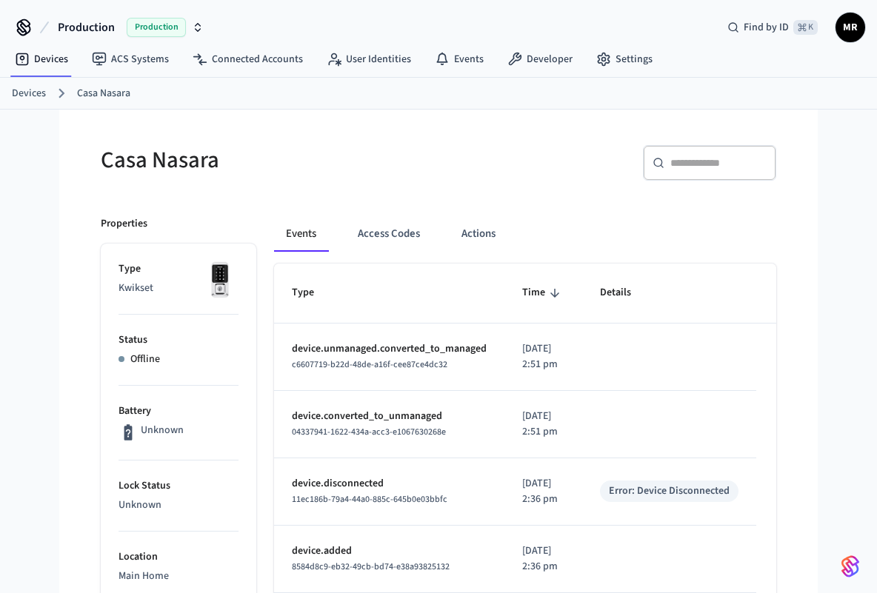
scroll to position [574, 0]
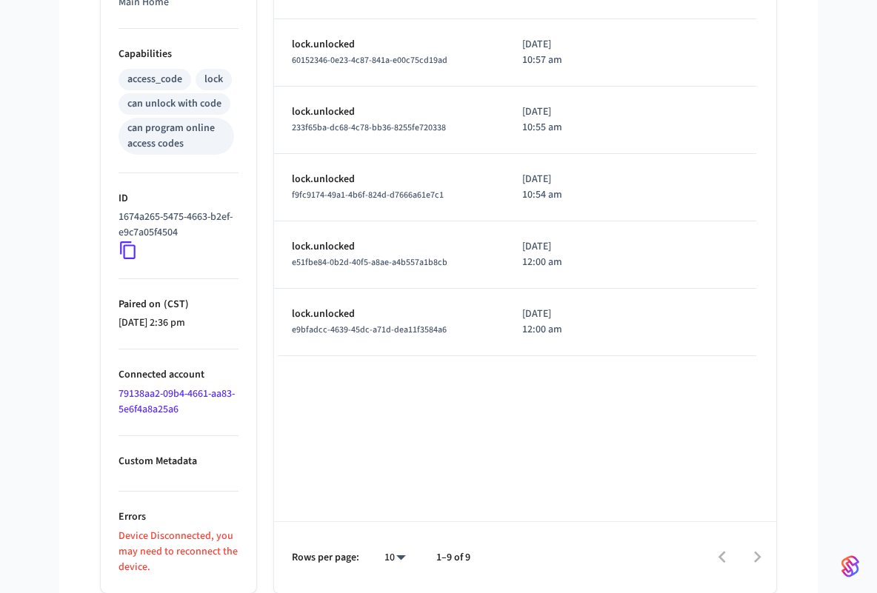
click at [159, 467] on p "Custom Metadata" at bounding box center [178, 462] width 120 height 16
click at [159, 536] on p "Device Disconnected, you may need to reconnect the device." at bounding box center [178, 552] width 120 height 47
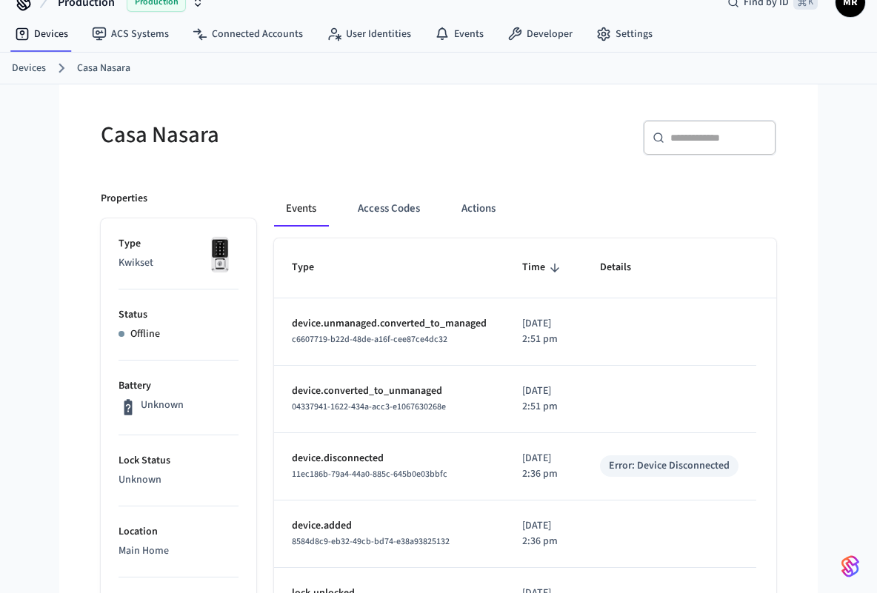
scroll to position [0, 0]
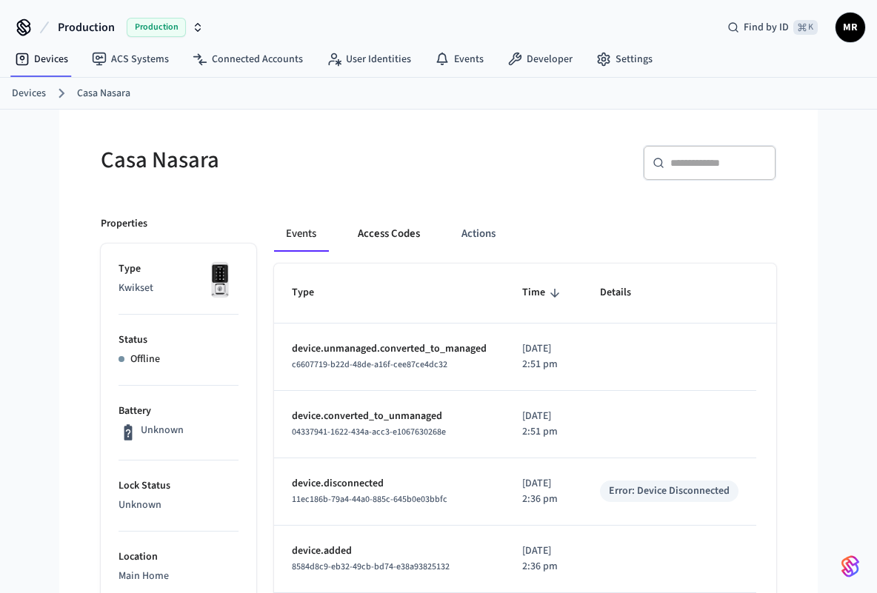
click at [406, 236] on button "Access Codes" at bounding box center [389, 234] width 86 height 36
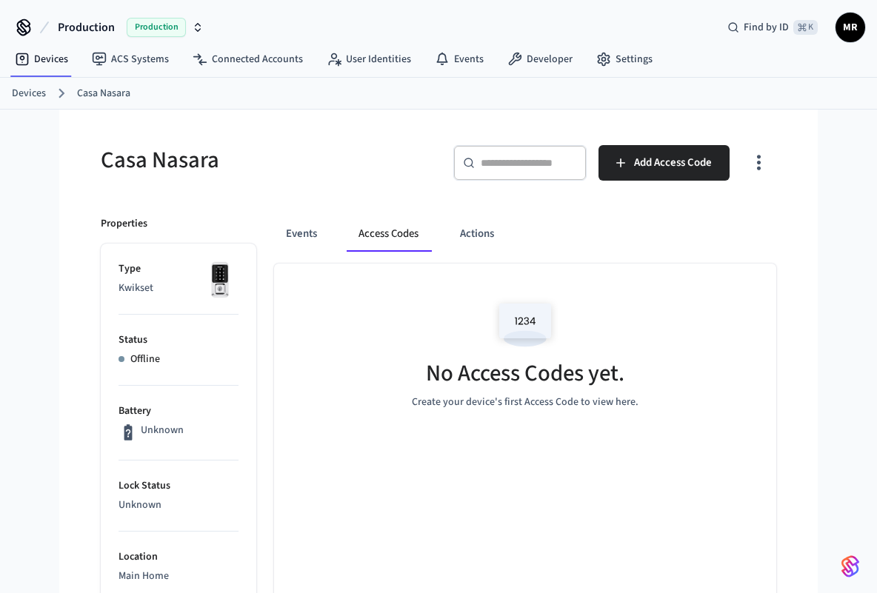
click at [755, 165] on icon "button" at bounding box center [758, 162] width 23 height 23
click at [390, 244] on div at bounding box center [438, 296] width 877 height 593
click at [441, 245] on div "Events Access Codes Actions" at bounding box center [525, 234] width 502 height 36
click at [490, 236] on button "Actions" at bounding box center [477, 234] width 58 height 36
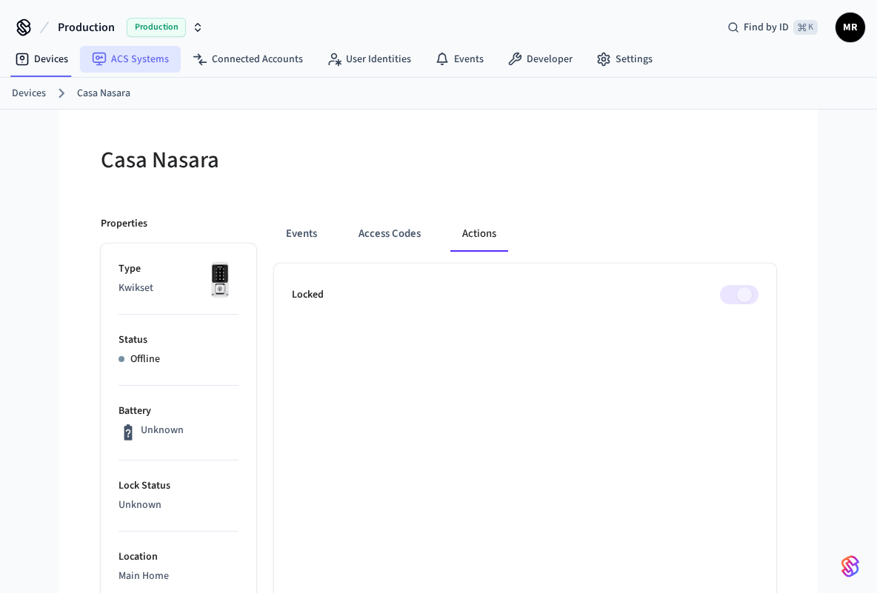
click at [148, 59] on link "ACS Systems" at bounding box center [130, 59] width 101 height 27
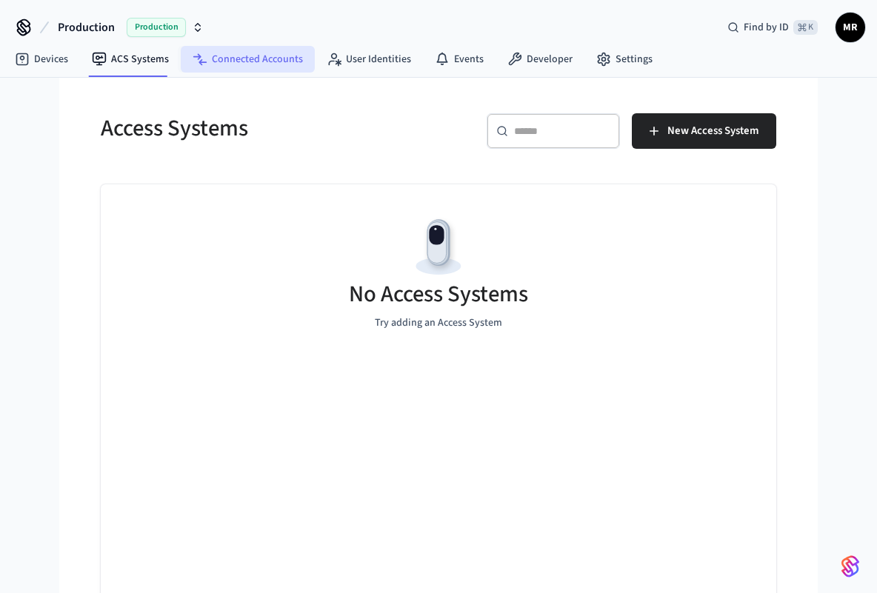
click at [241, 62] on link "Connected Accounts" at bounding box center [248, 59] width 134 height 27
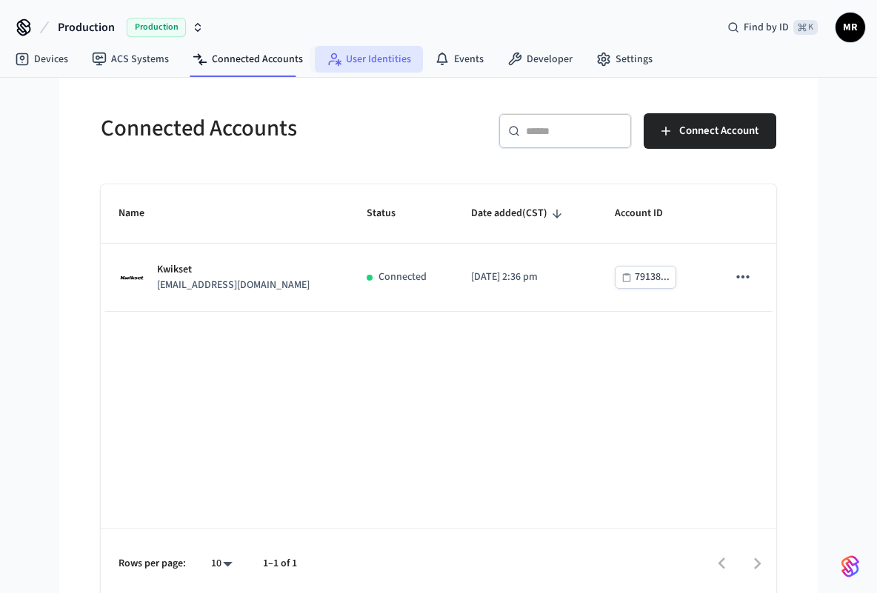
click at [374, 68] on link "User Identities" at bounding box center [369, 59] width 108 height 27
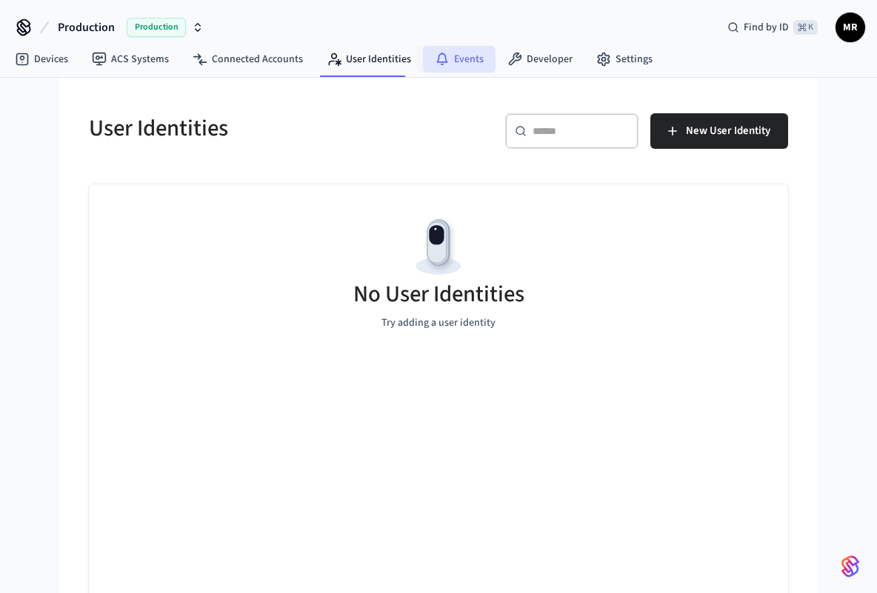
click at [485, 67] on link "Events" at bounding box center [459, 59] width 73 height 27
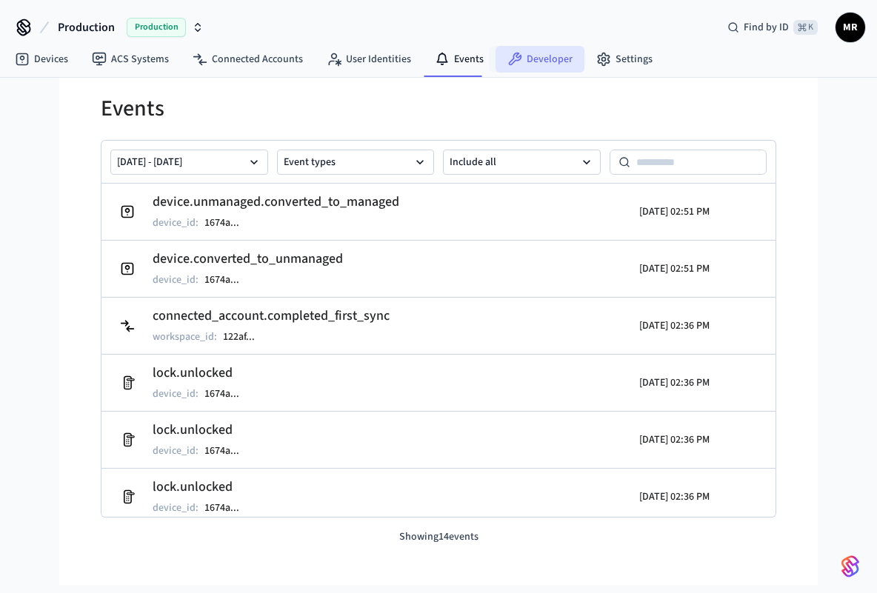
click at [545, 63] on link "Developer" at bounding box center [539, 59] width 89 height 27
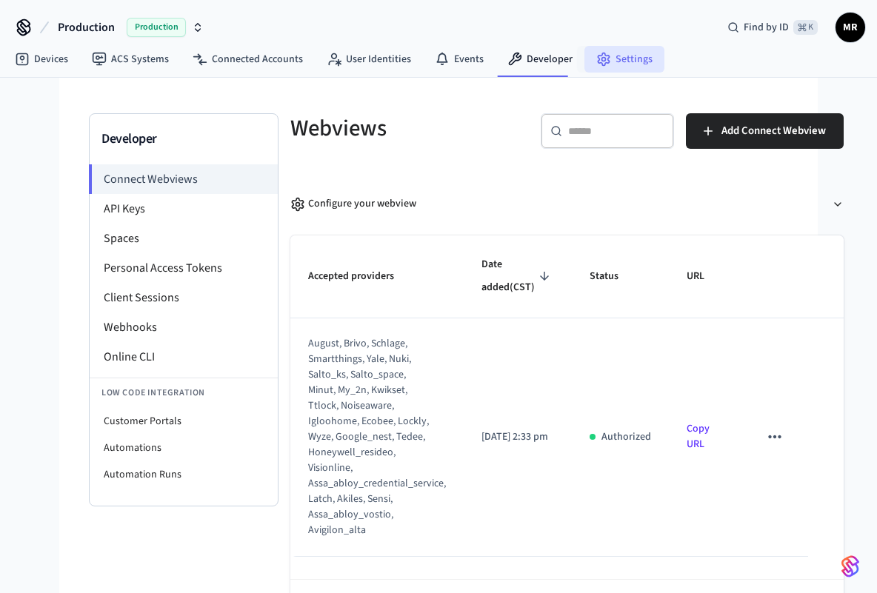
click at [622, 64] on link "Settings" at bounding box center [624, 59] width 80 height 27
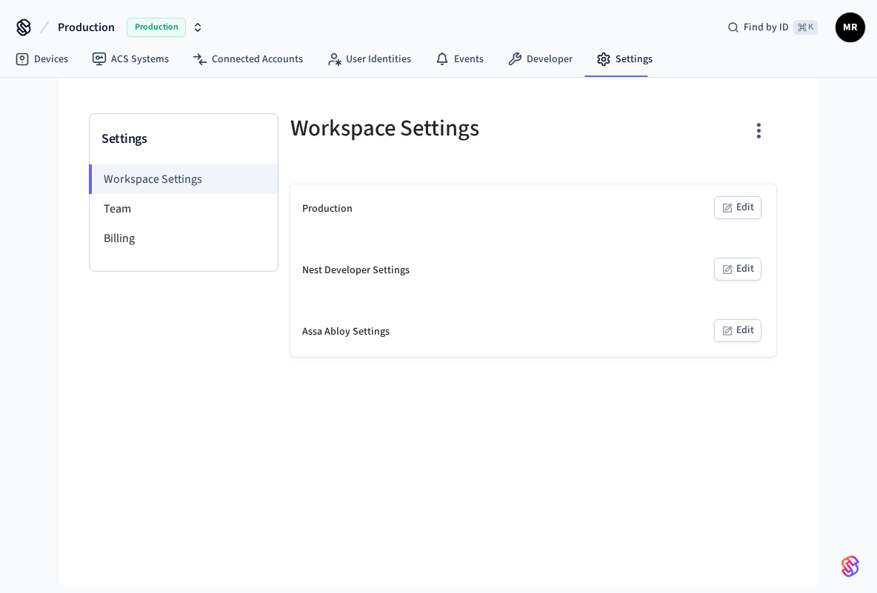
click at [855, 24] on span "MR" at bounding box center [850, 27] width 27 height 27
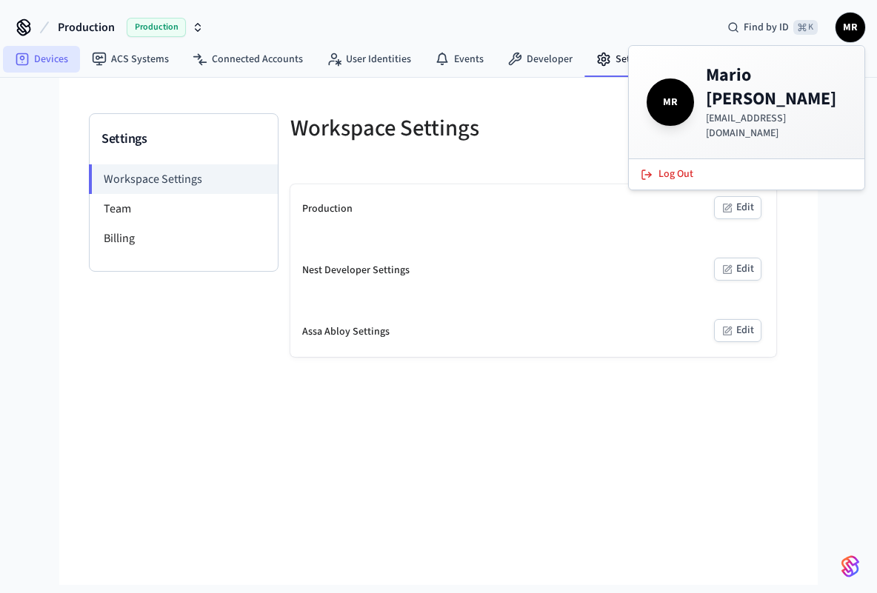
click at [44, 59] on link "Devices" at bounding box center [41, 59] width 77 height 27
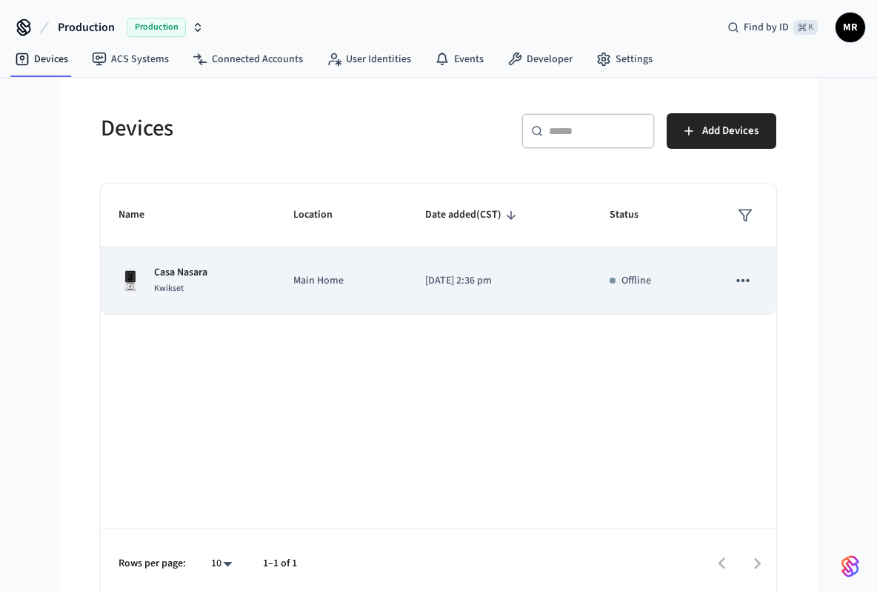
click at [740, 283] on icon "sticky table" at bounding box center [742, 280] width 19 height 19
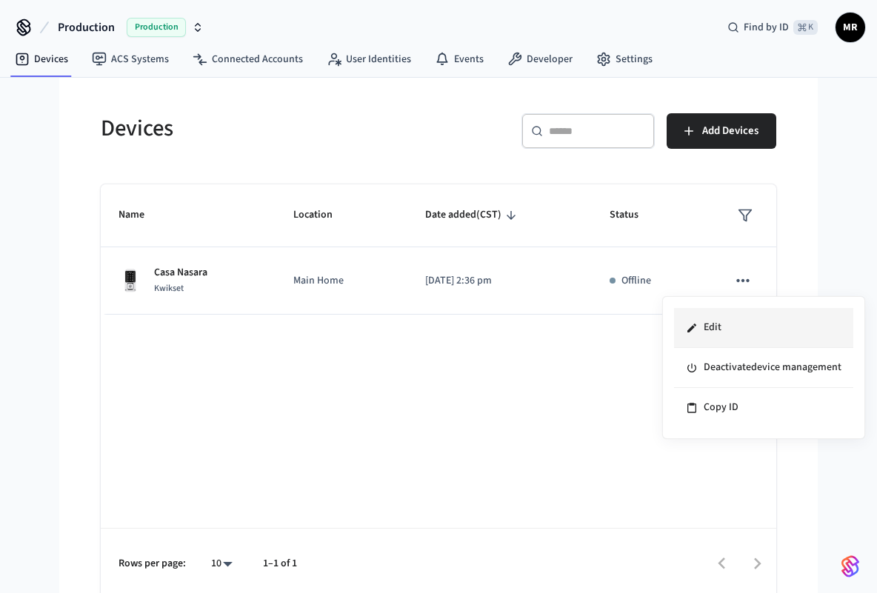
click at [704, 331] on li "Edit" at bounding box center [763, 328] width 179 height 40
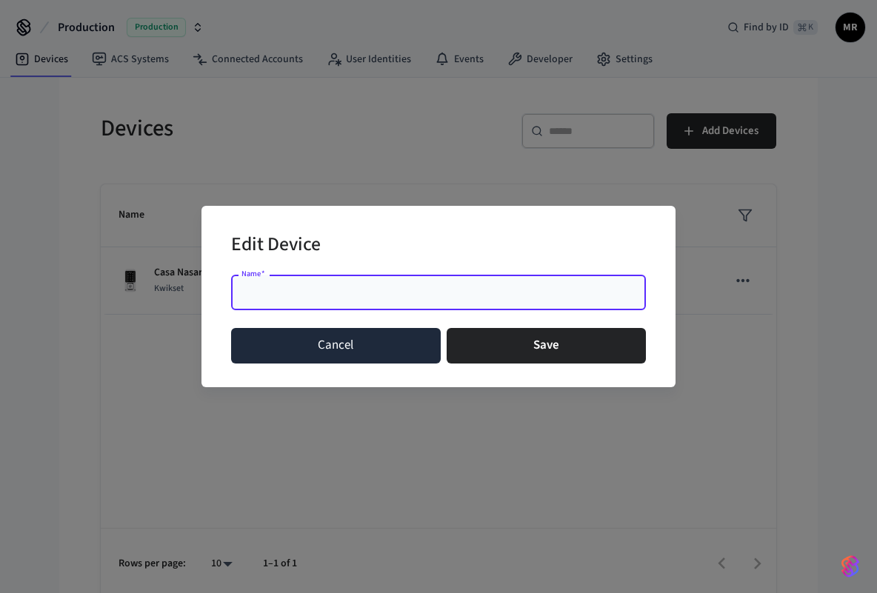
click at [325, 341] on button "Cancel" at bounding box center [336, 346] width 210 height 36
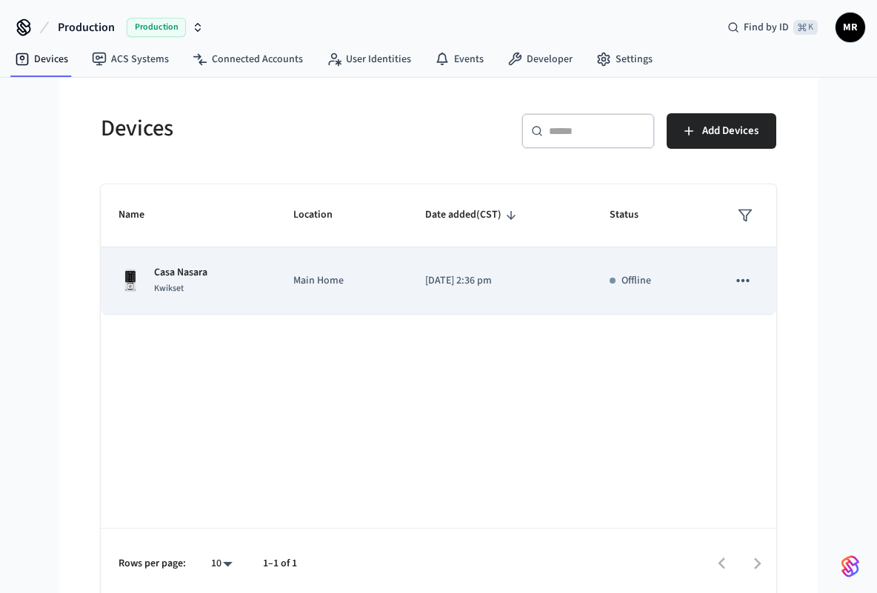
click at [212, 304] on td "Casa Nasara Kwikset" at bounding box center [188, 280] width 175 height 67
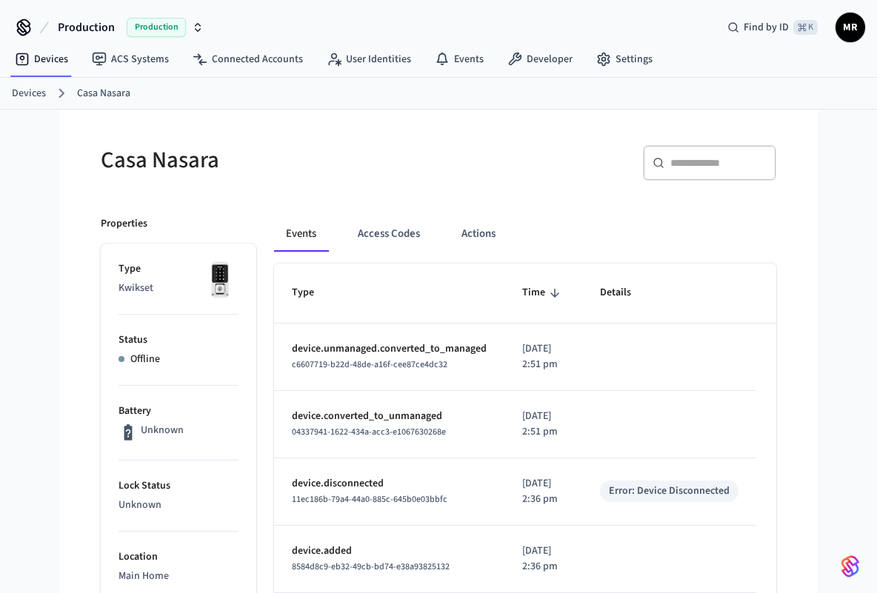
click at [134, 291] on p "Kwikset" at bounding box center [178, 289] width 120 height 16
copy p "Kwikset"
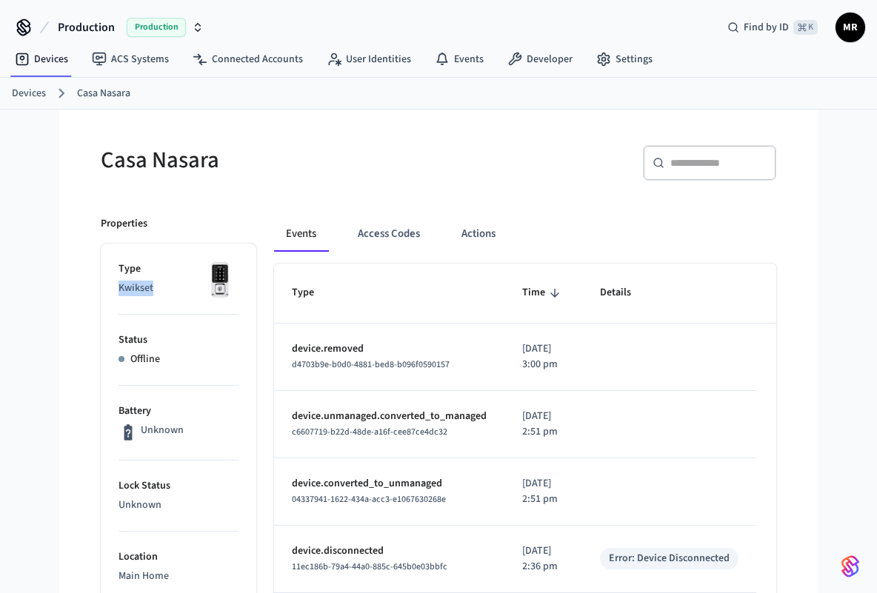
click at [33, 97] on link "Devices" at bounding box center [29, 94] width 34 height 16
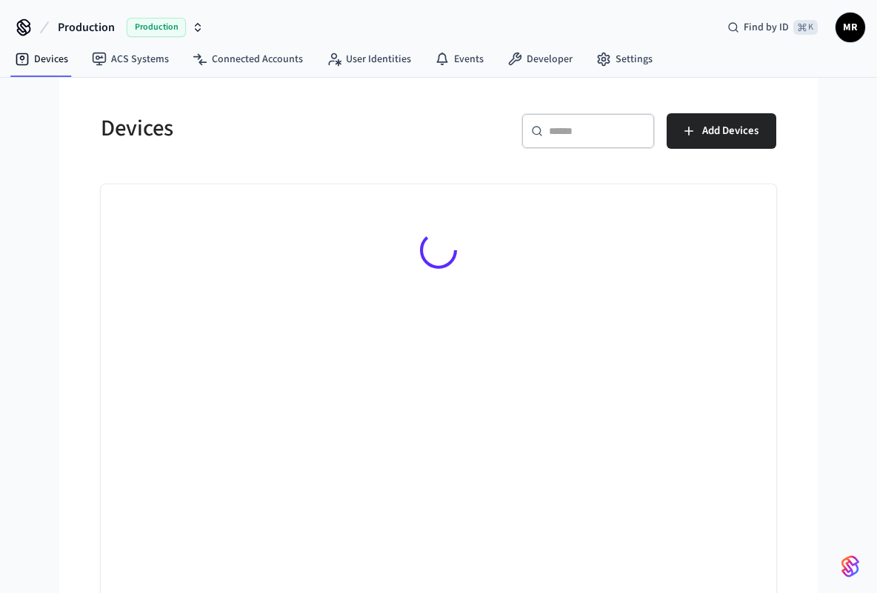
click at [77, 208] on div "Devices ​ ​ Add Devices" at bounding box center [438, 339] width 723 height 522
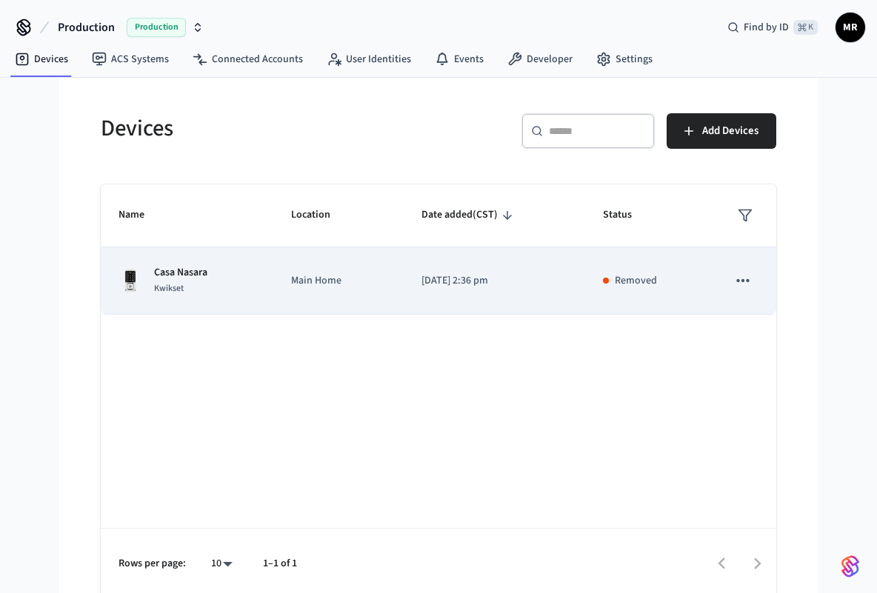
click at [741, 277] on icon "sticky table" at bounding box center [742, 280] width 19 height 19
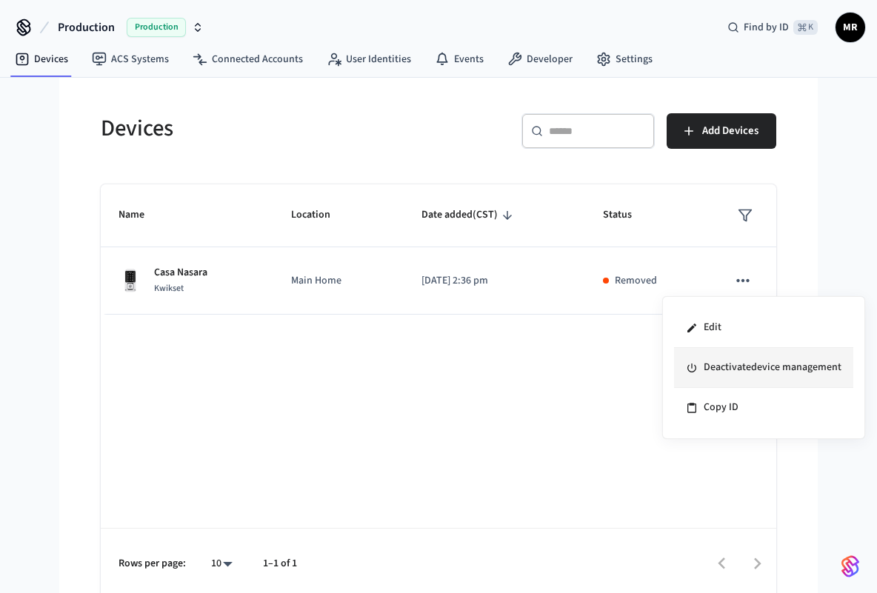
click at [720, 365] on li "Deactivate device management" at bounding box center [763, 368] width 179 height 40
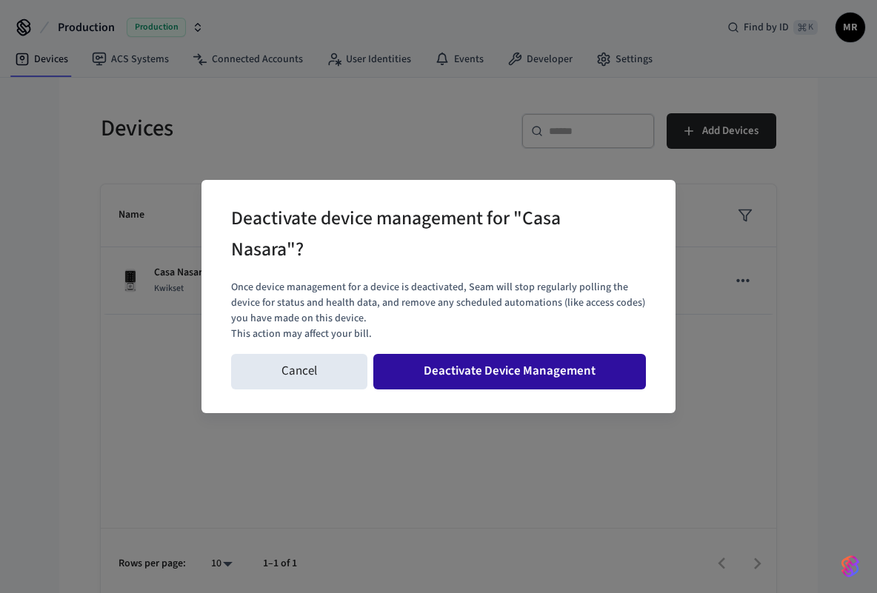
click at [413, 381] on button "Deactivate Device Management" at bounding box center [509, 372] width 273 height 36
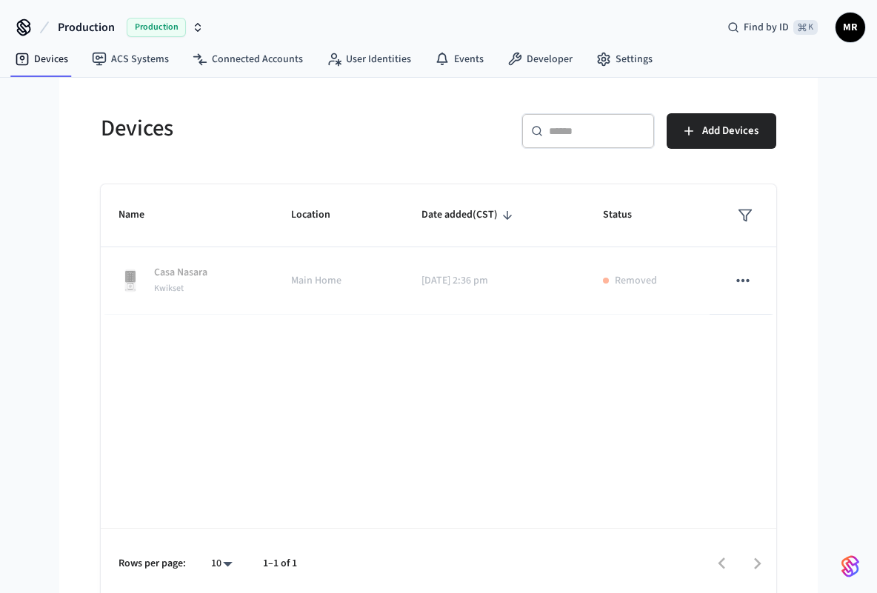
click at [353, 424] on div "Name Location Date added (CST) Status Casa Nasara Kwikset Main Home [DATE] 2:36…" at bounding box center [438, 391] width 675 height 415
click at [738, 141] on button "Add Devices" at bounding box center [722, 131] width 110 height 36
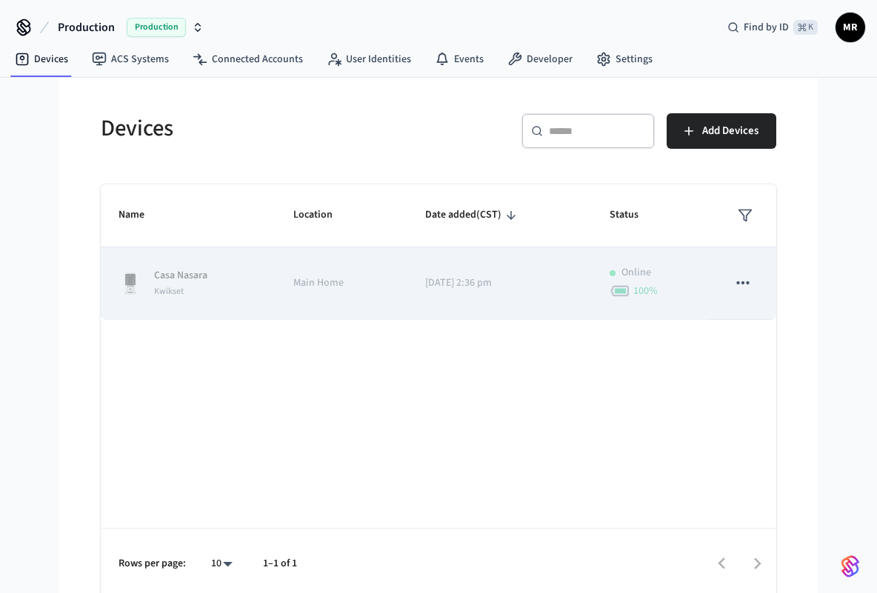
click at [742, 286] on icon "sticky table" at bounding box center [742, 282] width 19 height 19
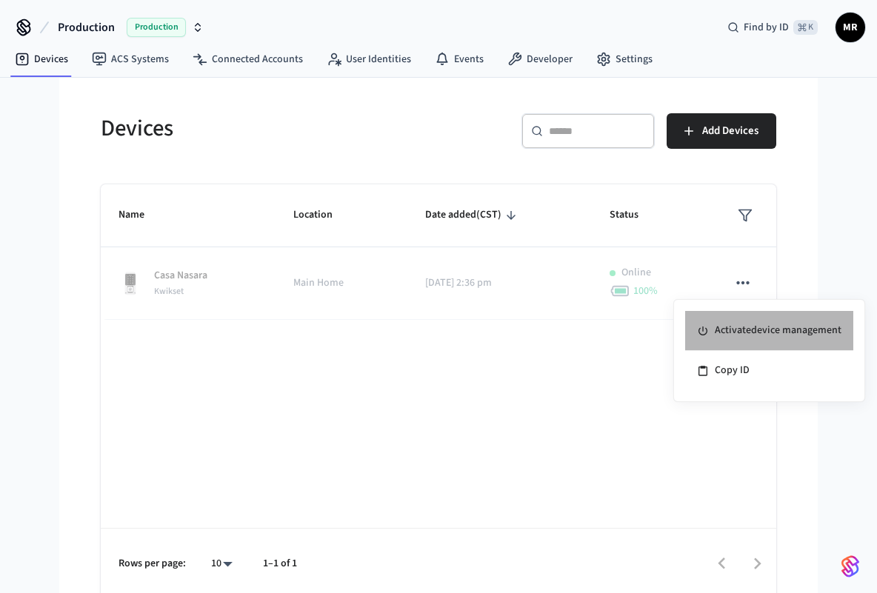
click at [744, 337] on li "Activate device management" at bounding box center [769, 331] width 168 height 40
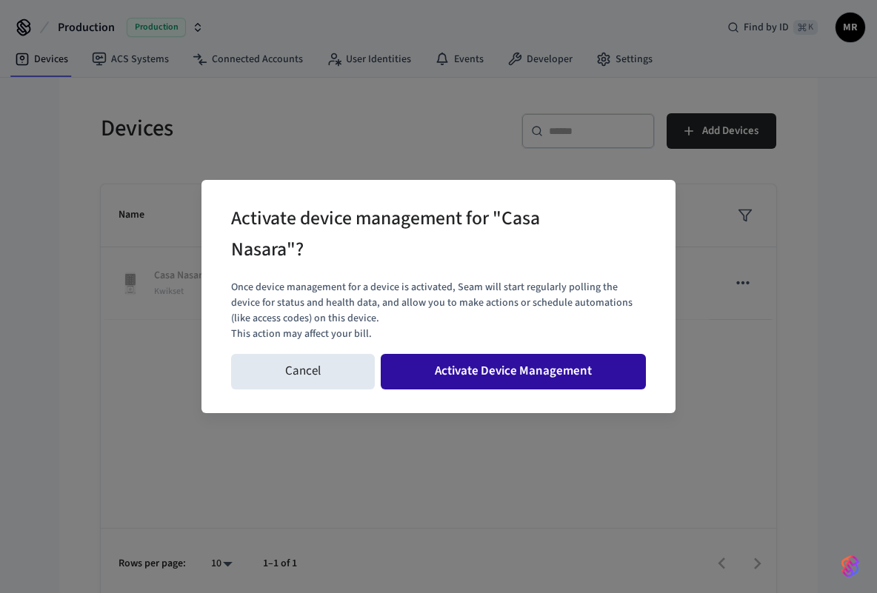
click at [544, 375] on button "Activate Device Management" at bounding box center [513, 372] width 265 height 36
